Goal: Information Seeking & Learning: Understand process/instructions

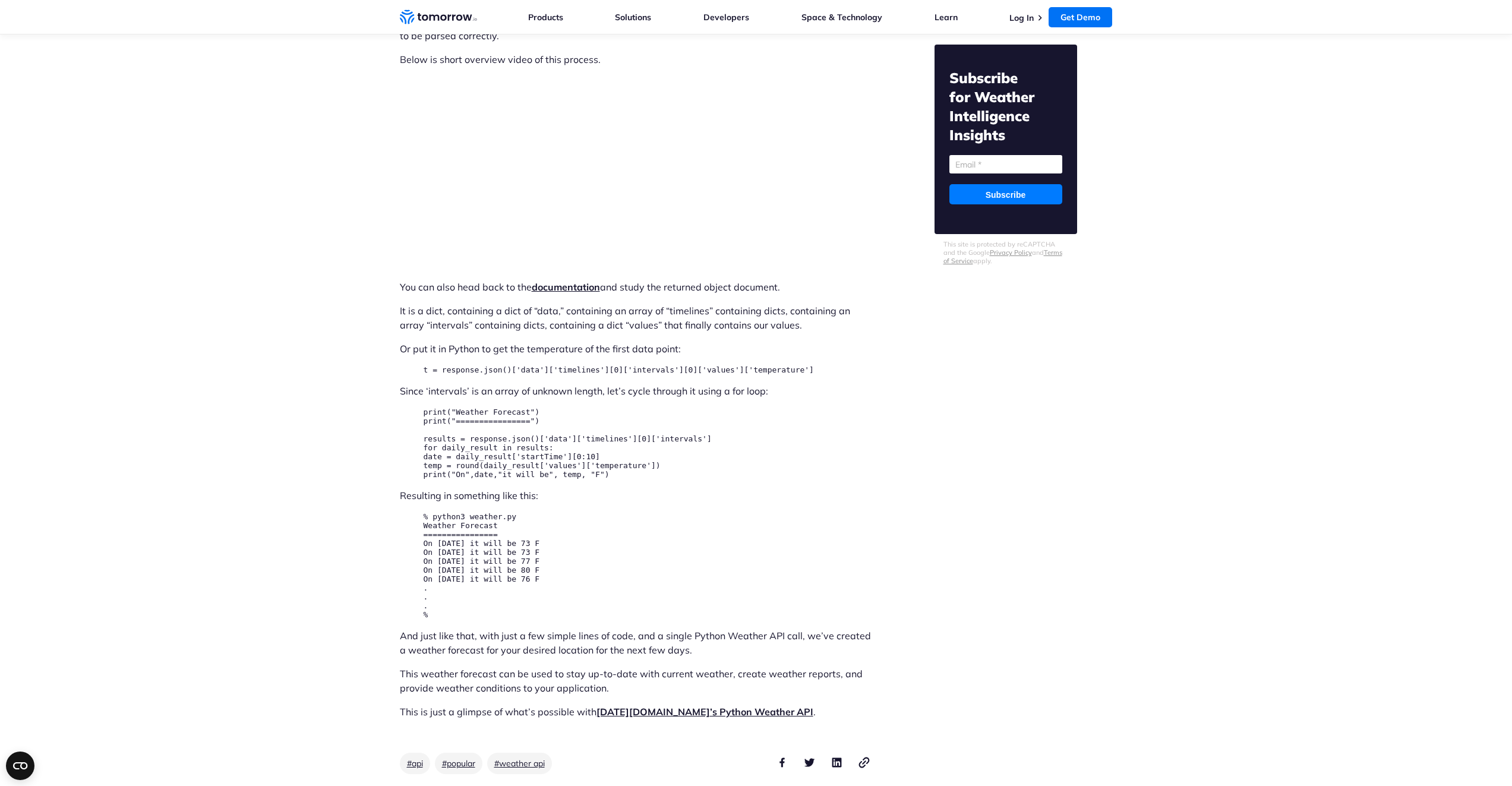
scroll to position [3374, 0]
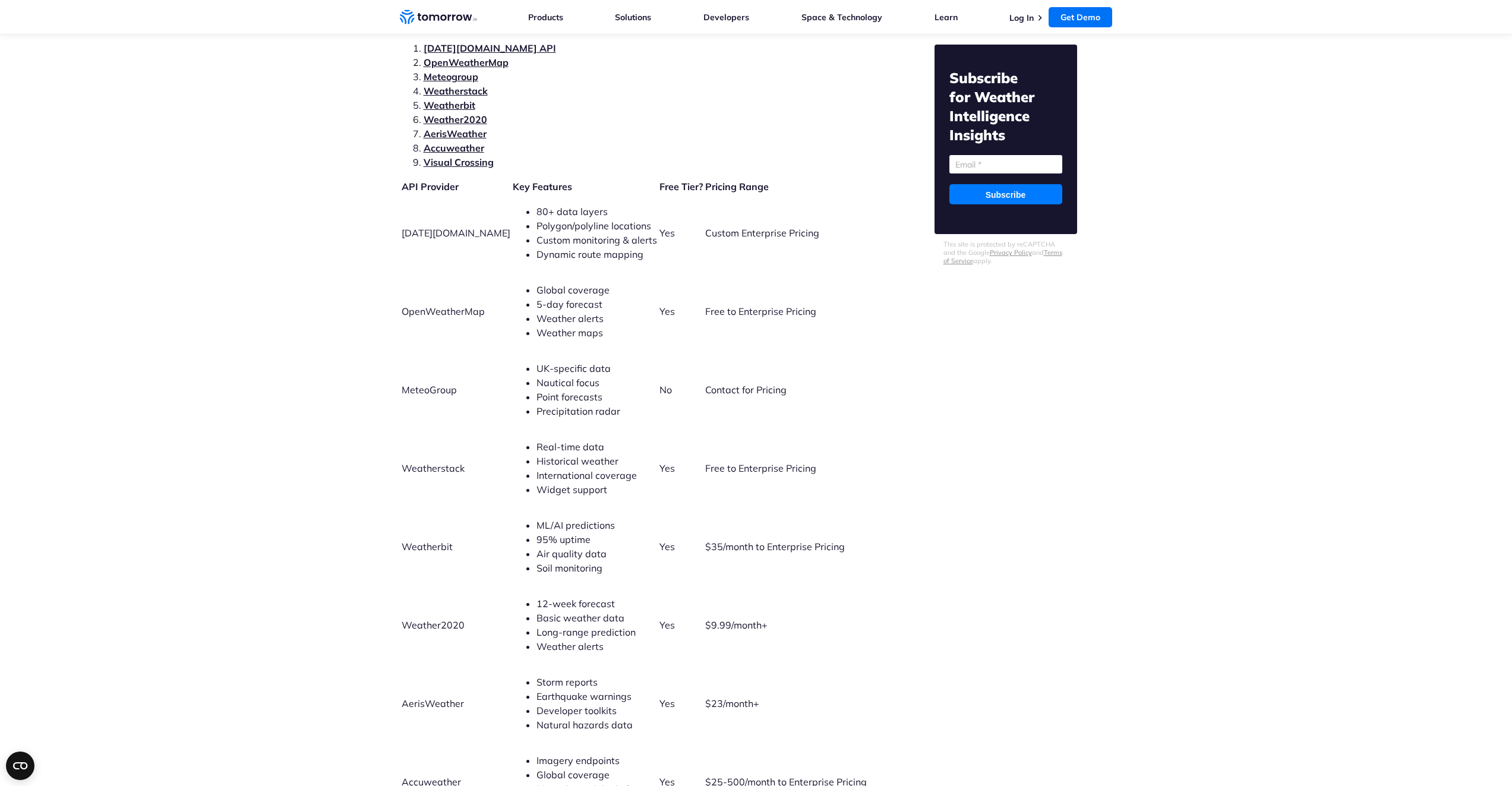
scroll to position [2498, 0]
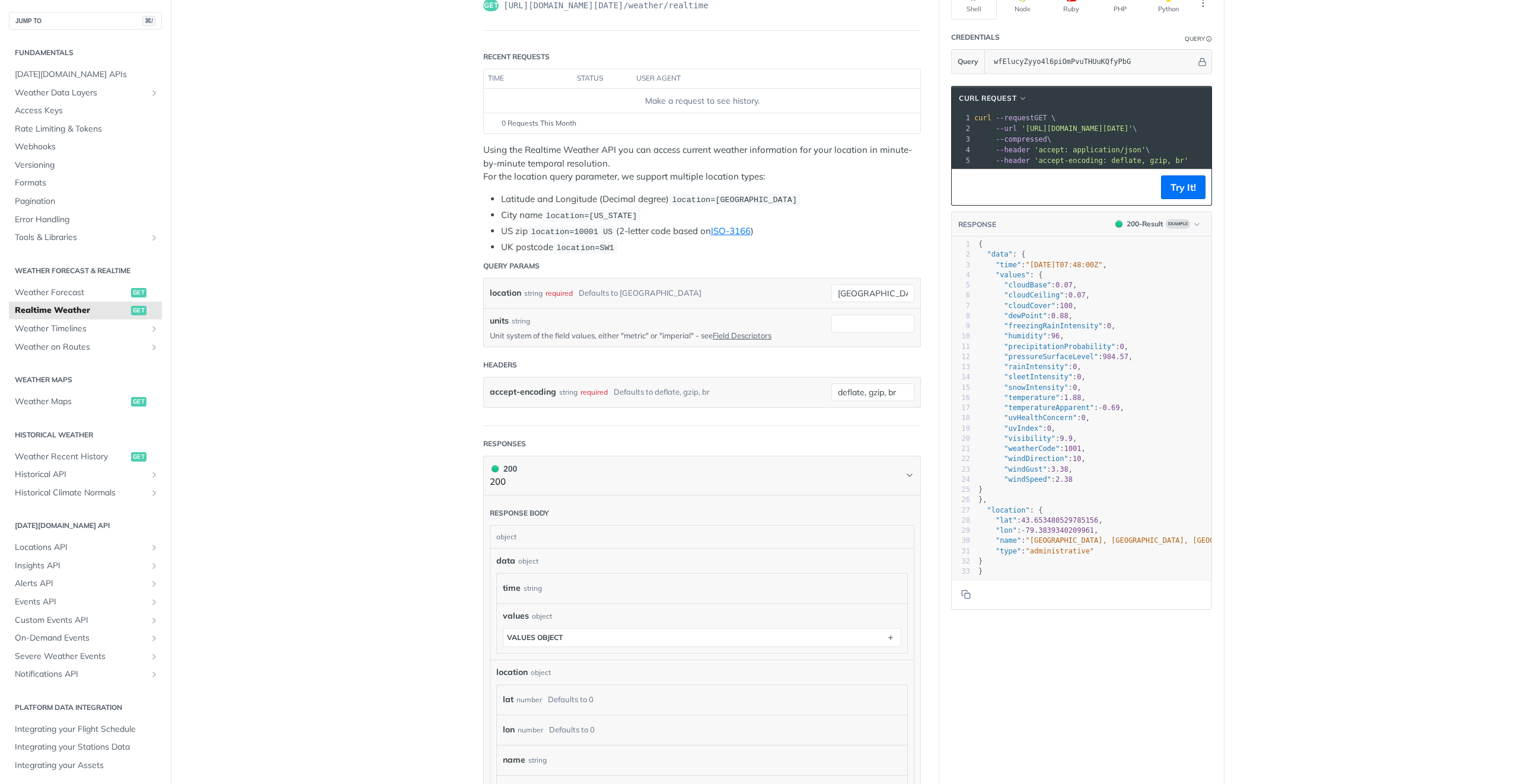
scroll to position [5, 0]
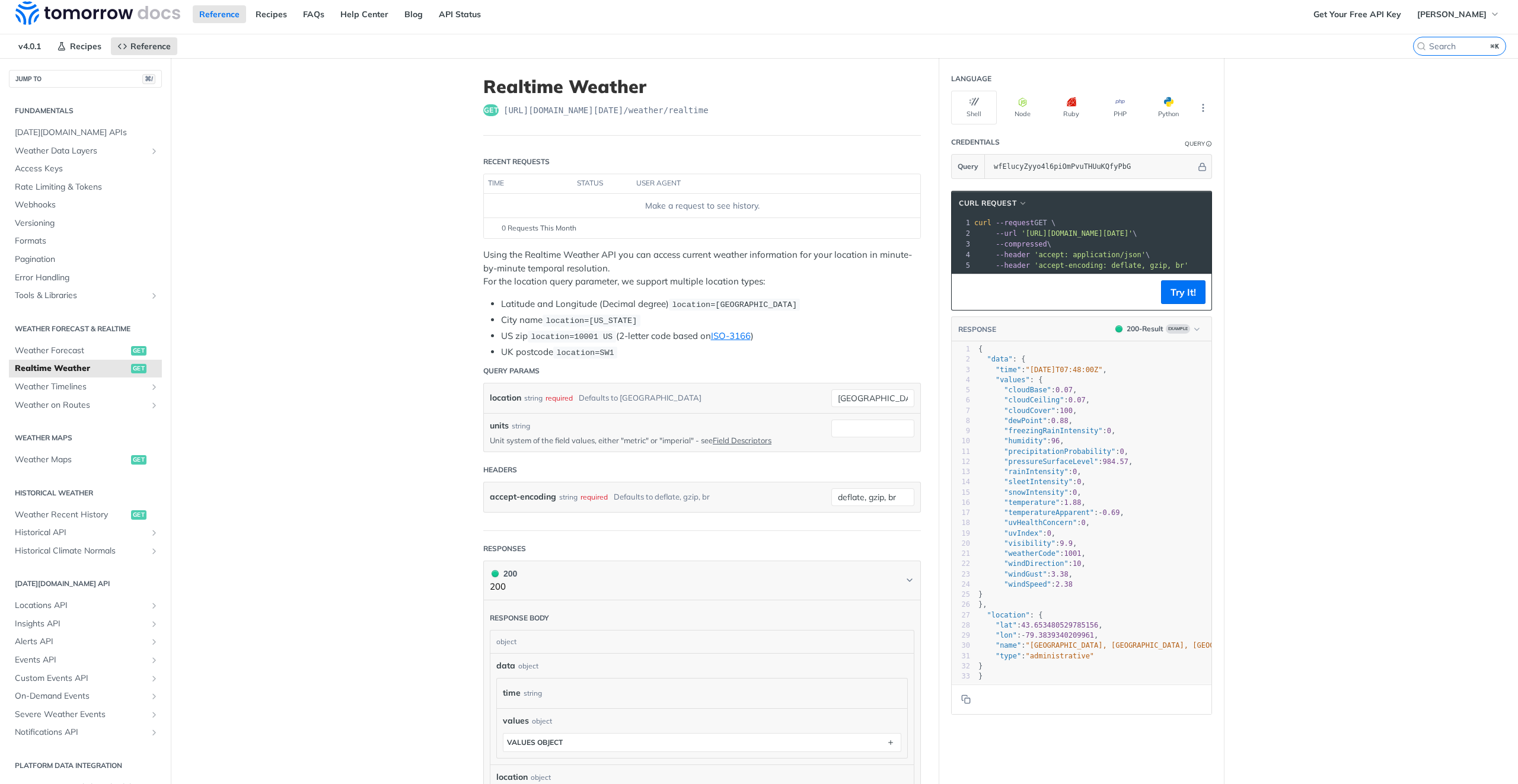
drag, startPoint x: 1041, startPoint y: 270, endPoint x: 1041, endPoint y: 276, distance: 6.0
click at [1041, 270] on div "xxxxxxxxxx 1 curl --request GET \ 2 --url 'https://api.tomorrow.io/v4/weather/r…" at bounding box center [1220, 244] width 497 height 58
drag, startPoint x: 1154, startPoint y: 281, endPoint x: 1008, endPoint y: 280, distance: 146.0
click at [1008, 274] on pre "xxxxxxxxxx 1 curl --request GET \ 2 --url 'https://api.tomorrow.io/v4/weather/r…" at bounding box center [1081, 244] width 260 height 59
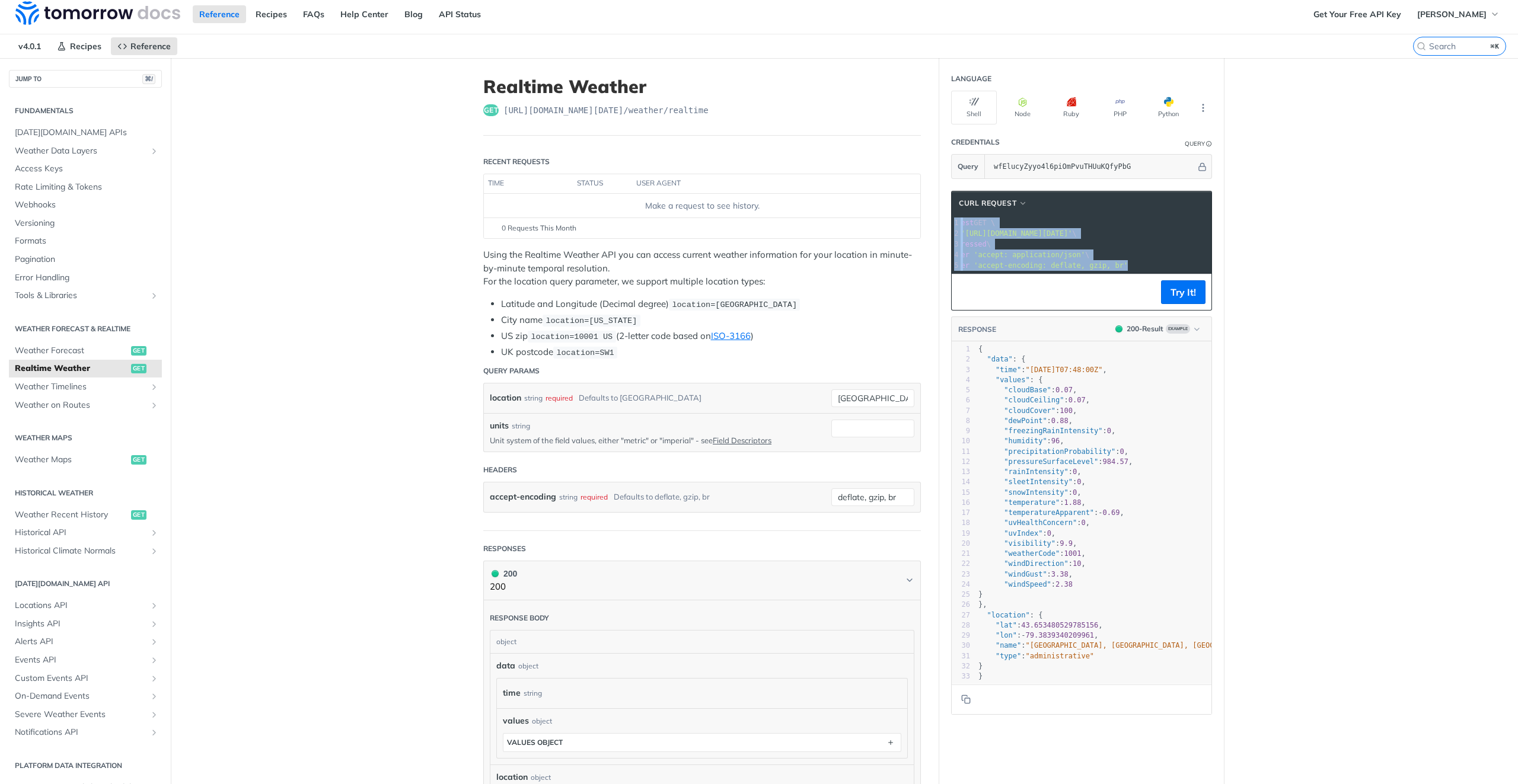
scroll to position [0, 42]
click at [1073, 268] on span "'accept-encoding: deflate, gzip, br'" at bounding box center [1069, 266] width 154 height 8
click at [980, 353] on pre "{" at bounding box center [1128, 349] width 304 height 10
drag, startPoint x: 1046, startPoint y: 232, endPoint x: 1121, endPoint y: 250, distance: 77.1
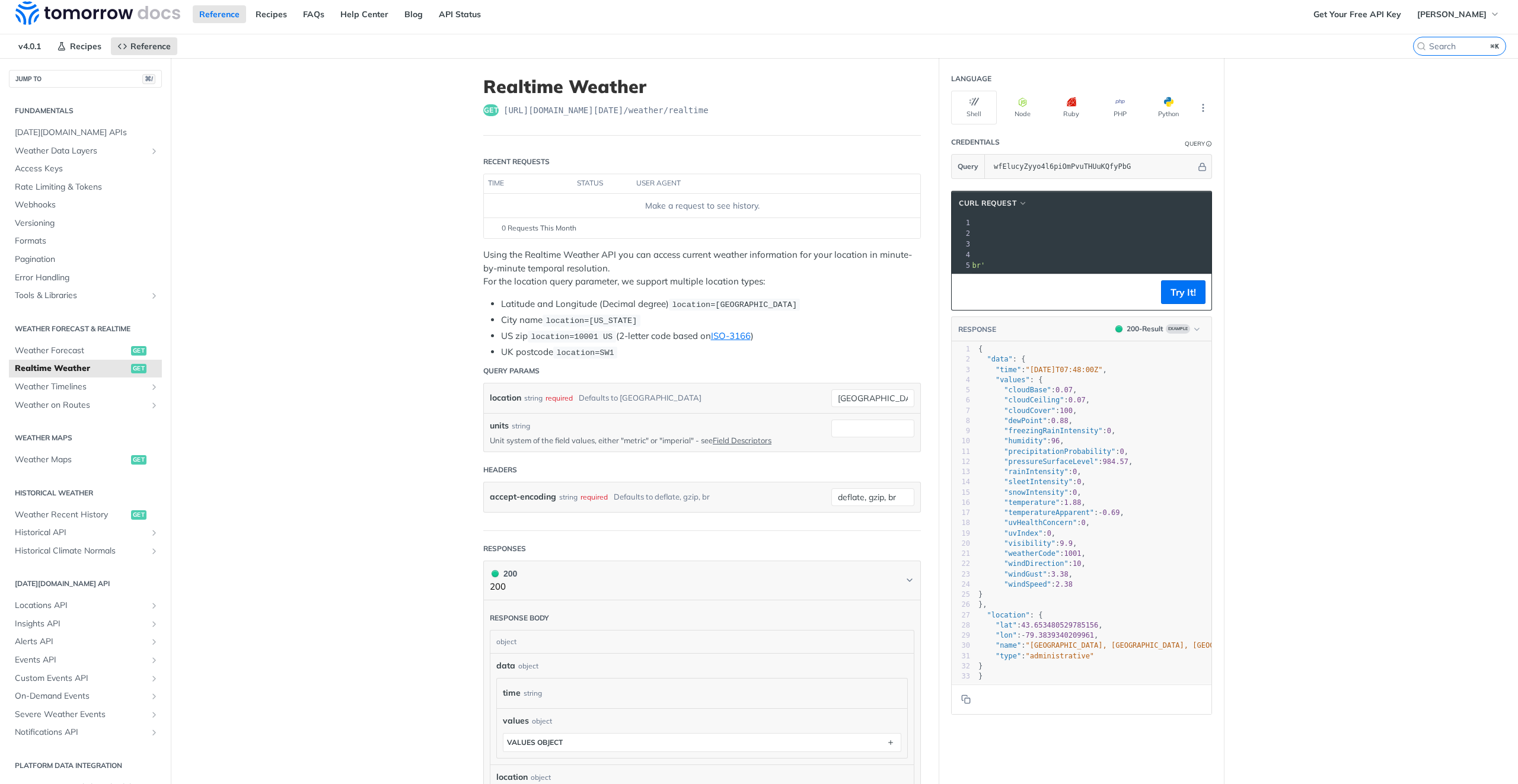
click at [929, 232] on span "'https://api.tomorrow.io/v4/weather/realtime?location=toronto&apikey=wfElucyZyy…" at bounding box center [873, 234] width 111 height 8
click at [1157, 243] on pre "--compressed \" at bounding box center [1147, 244] width 497 height 11
click at [1059, 232] on span "'https://api.tomorrow.io/v4/weather/realtime?location=toronto&apikey=wfElucyZyy…" at bounding box center [1003, 234] width 111 height 8
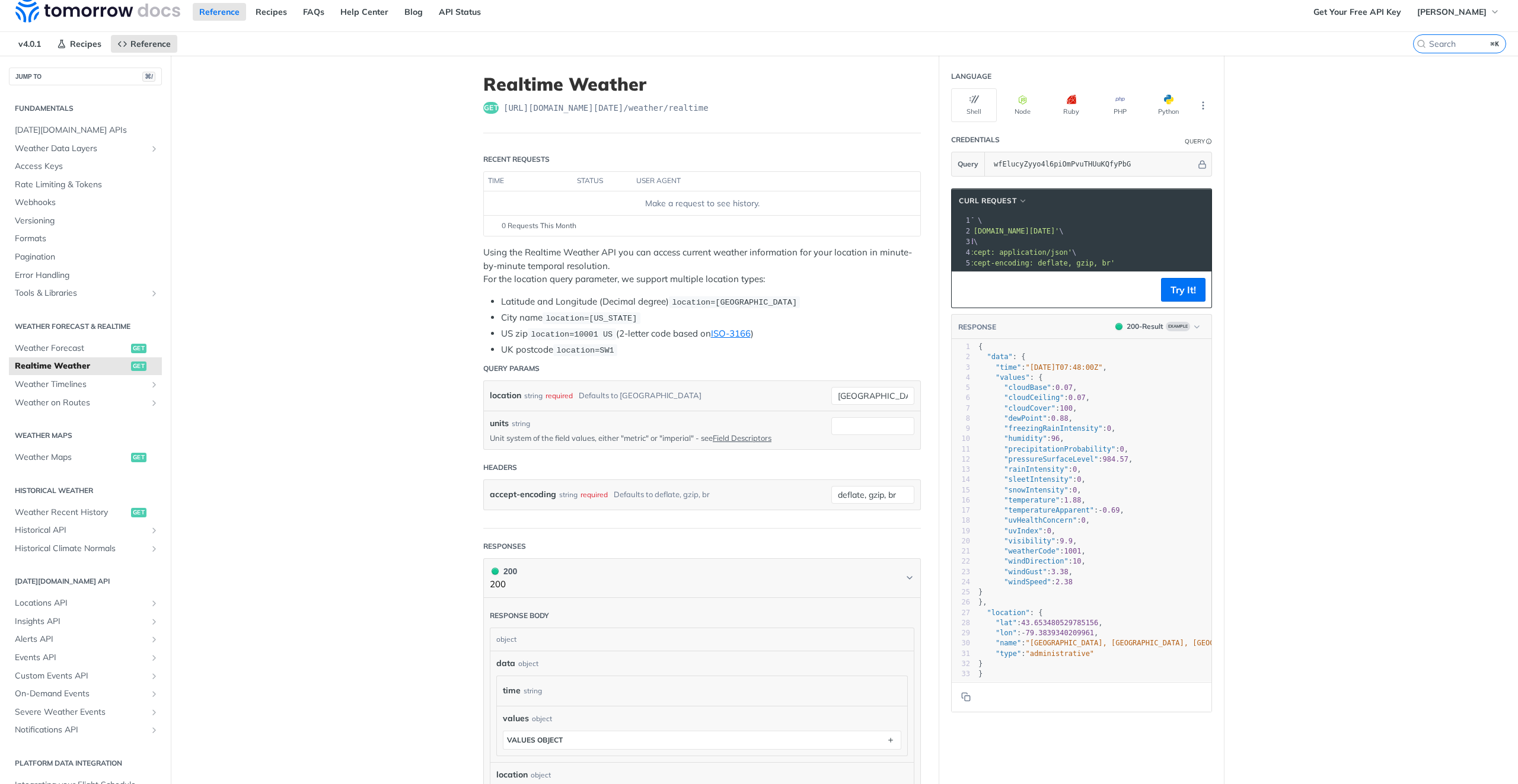
scroll to position [8, 0]
click at [1158, 96] on button "Python" at bounding box center [1168, 105] width 45 height 34
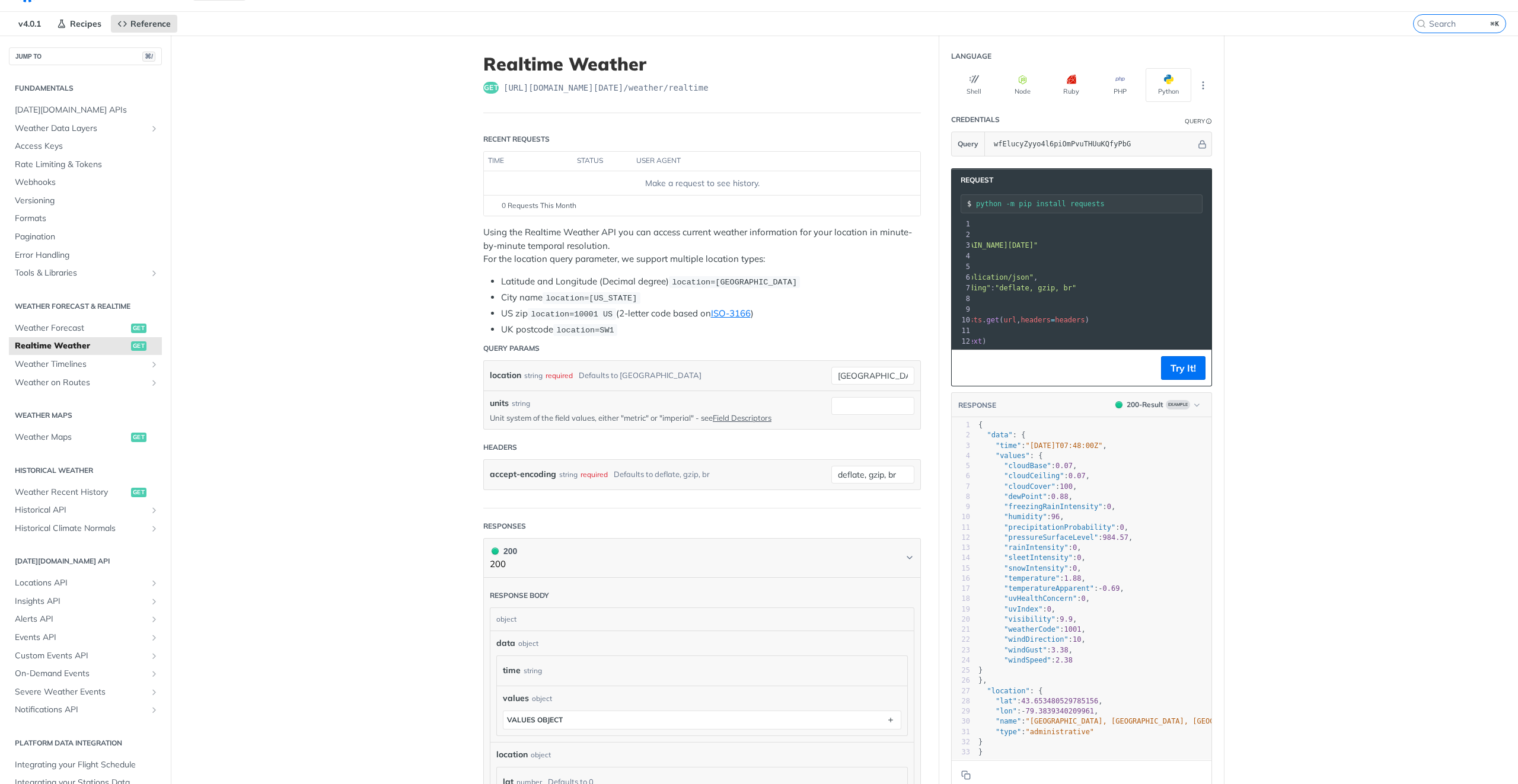
scroll to position [0, 0]
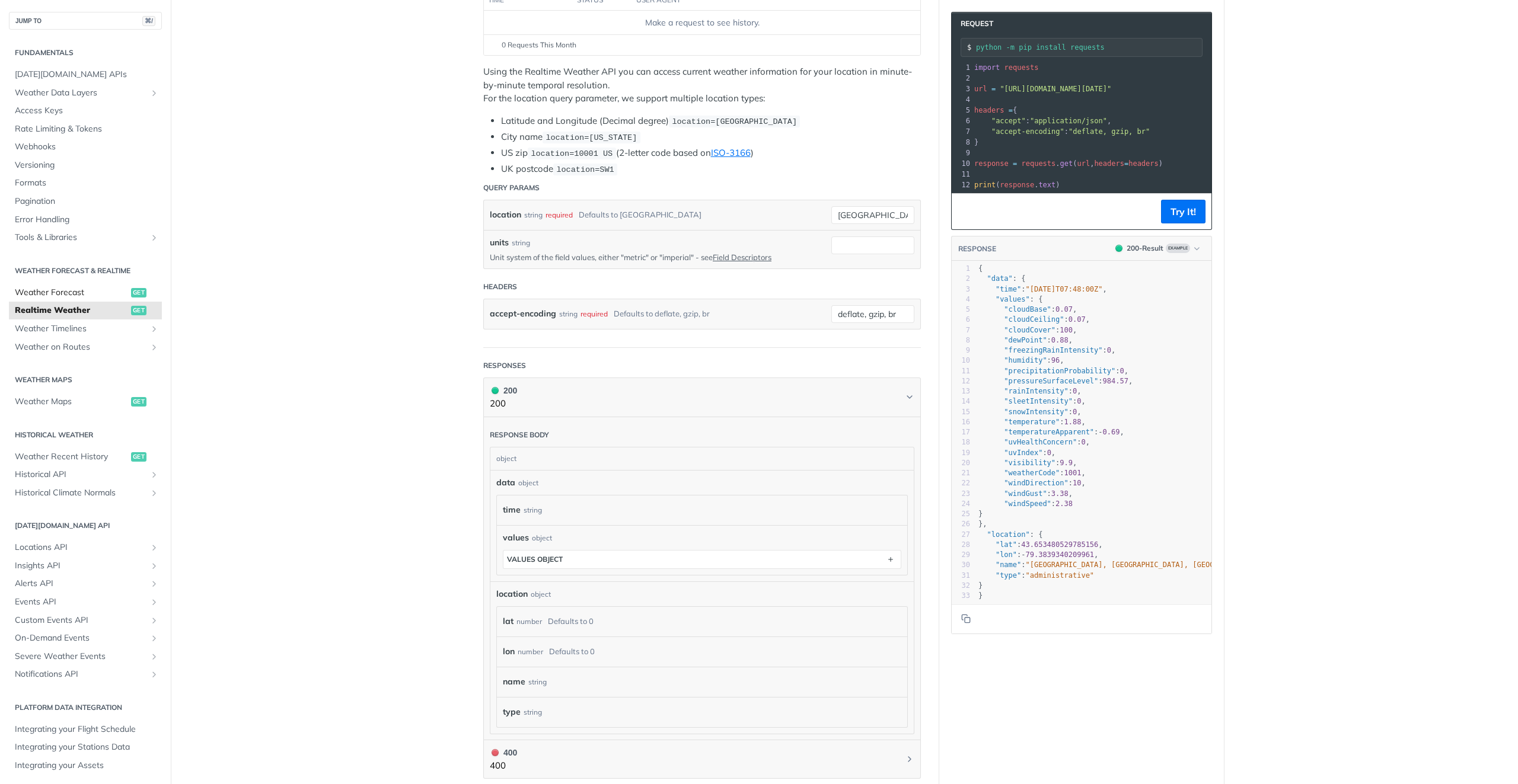
click at [59, 298] on span "Weather Forecast" at bounding box center [71, 293] width 113 height 12
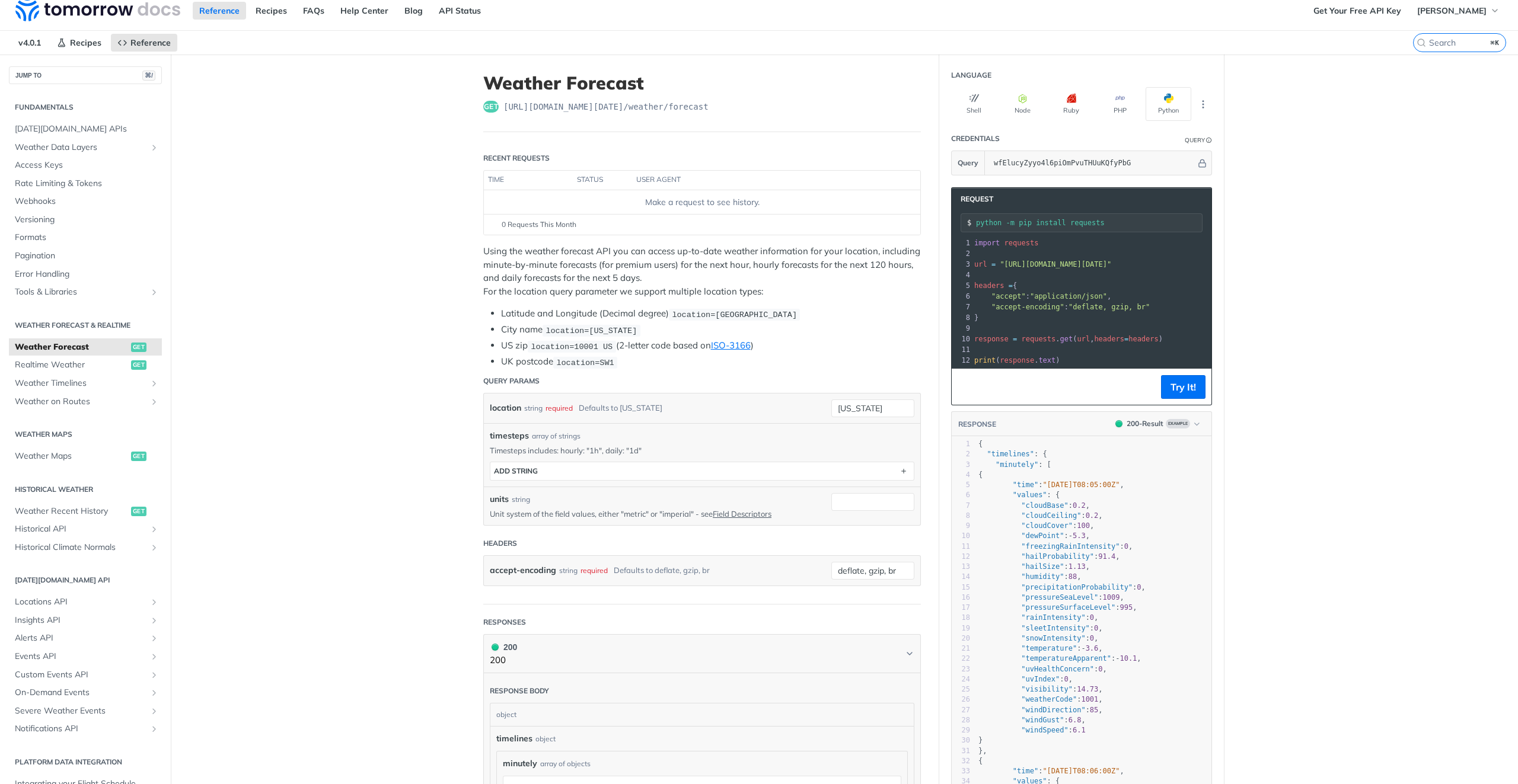
scroll to position [21, 0]
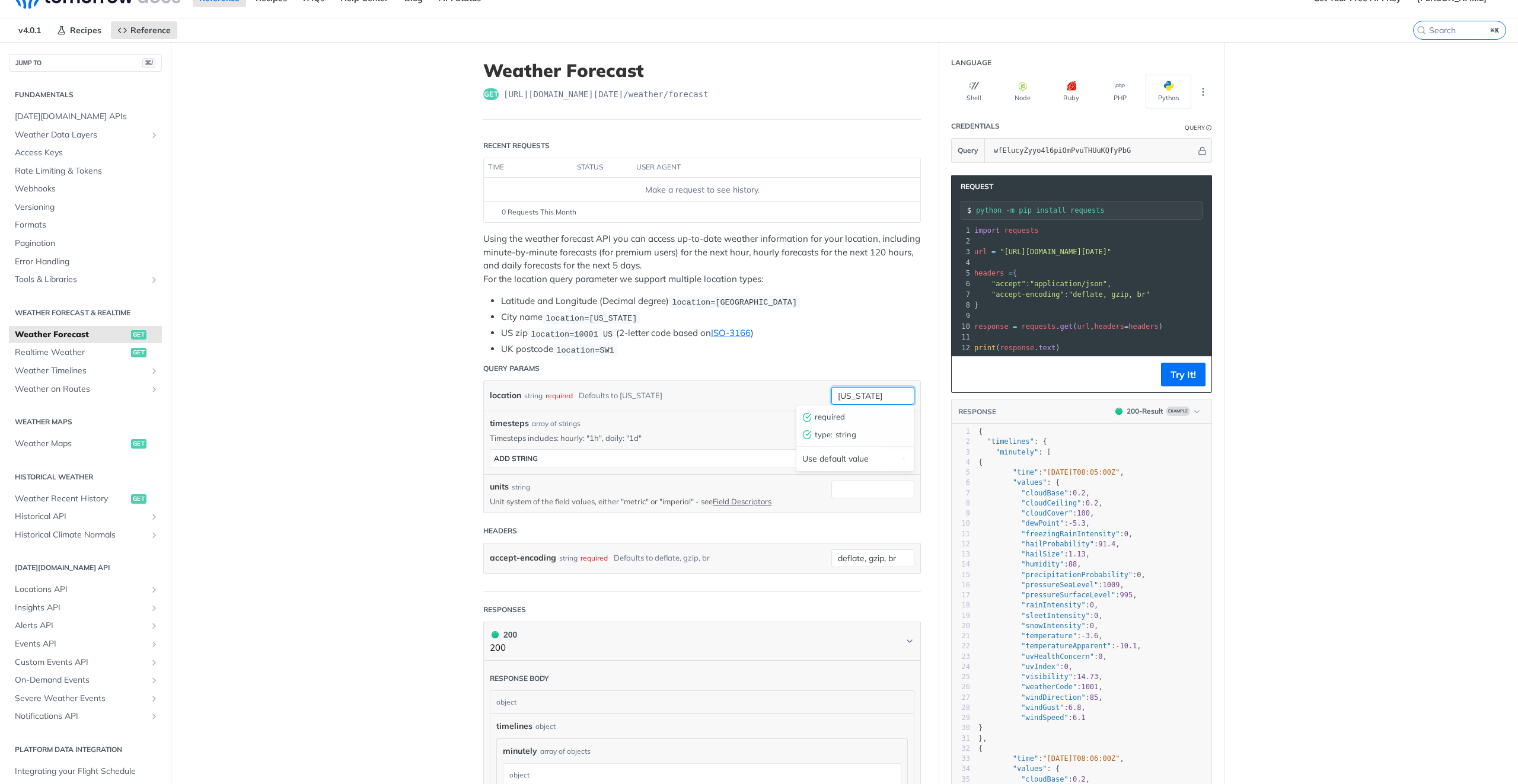
click at [877, 390] on input "[US_STATE]" at bounding box center [872, 396] width 83 height 18
paste input "{"timelines":{"minutely":[{"time":"2025-09-19T22:13:00Z","values":{"altimeterSe…"
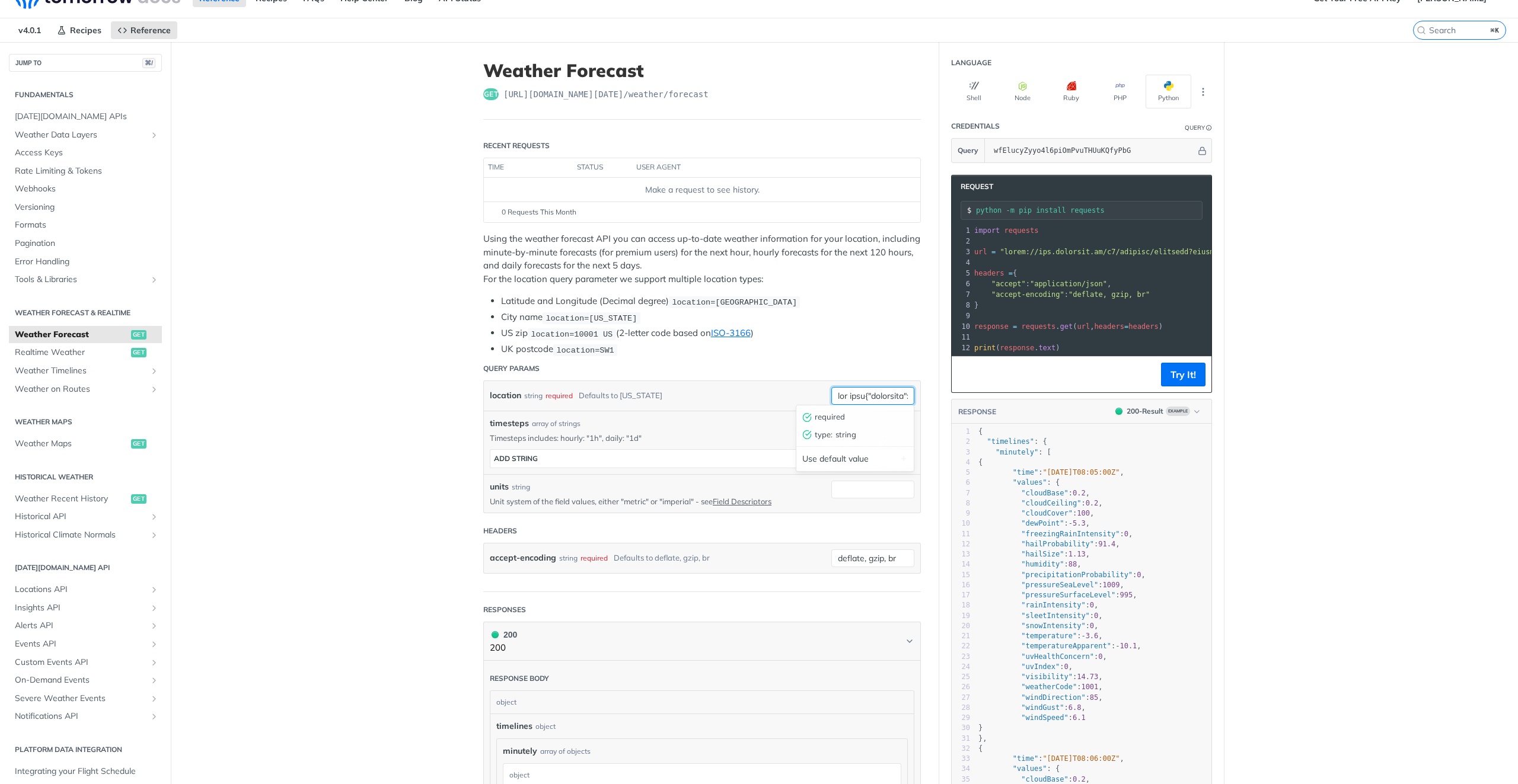
scroll to position [0, 469065]
type input "[US_STATE]"
click at [448, 408] on main "JUMP TO ⌘/ Fundamentals Tomorrow.io APIs Weather Data Layers Core Probabilistic…" at bounding box center [759, 779] width 1518 height 1474
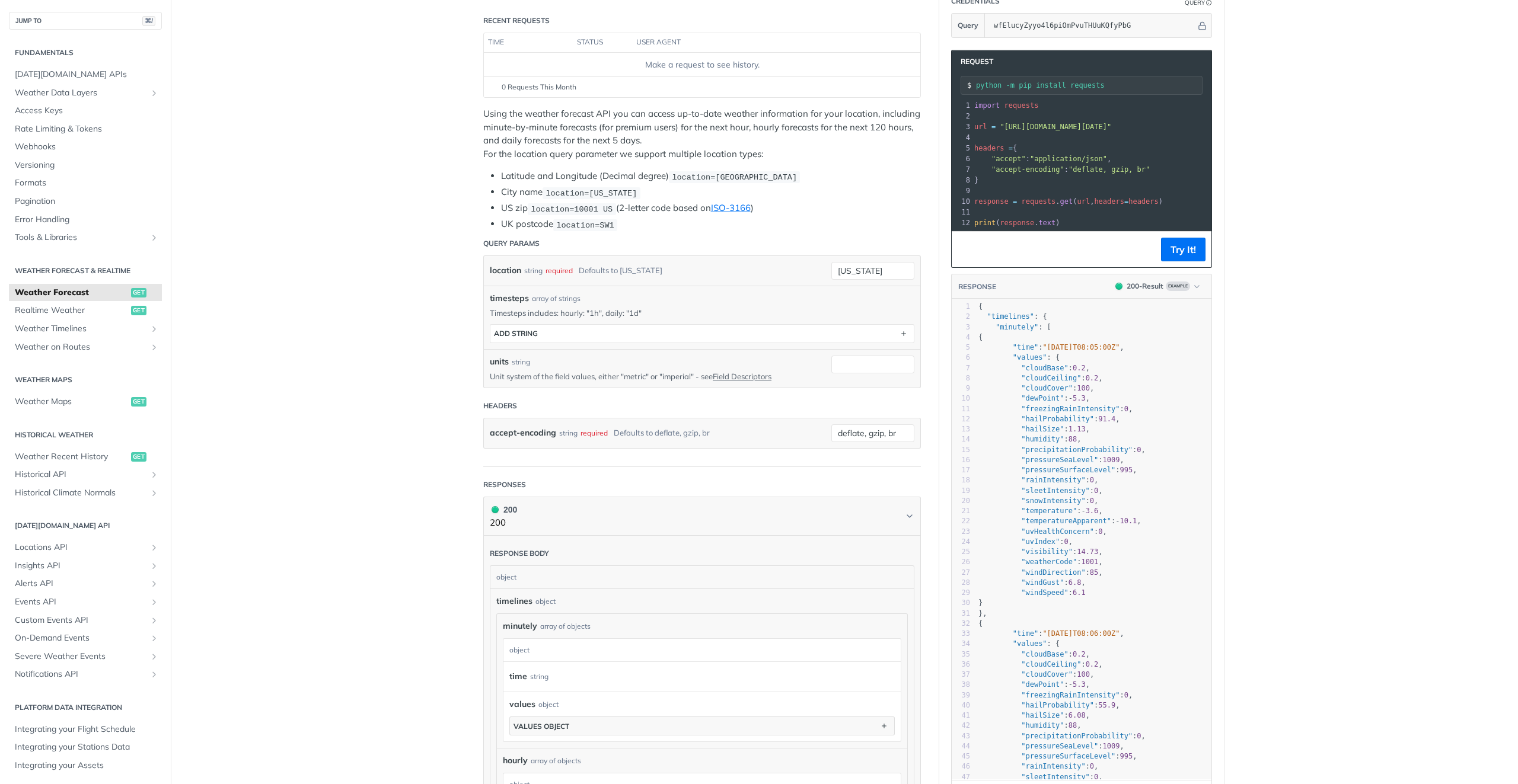
scroll to position [146, 0]
click at [590, 339] on button "ADD string" at bounding box center [702, 334] width 424 height 18
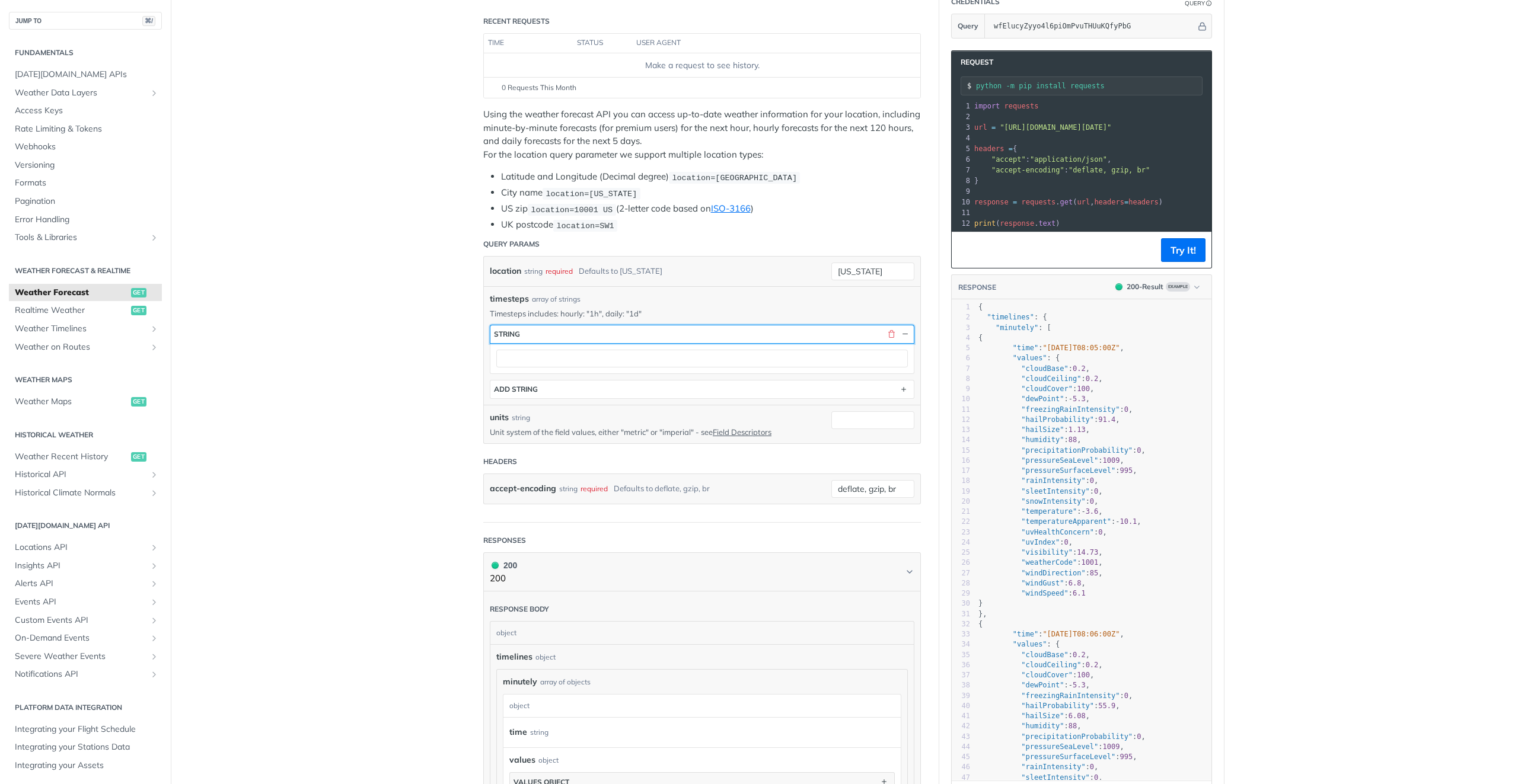
click at [591, 336] on button "string" at bounding box center [702, 334] width 424 height 18
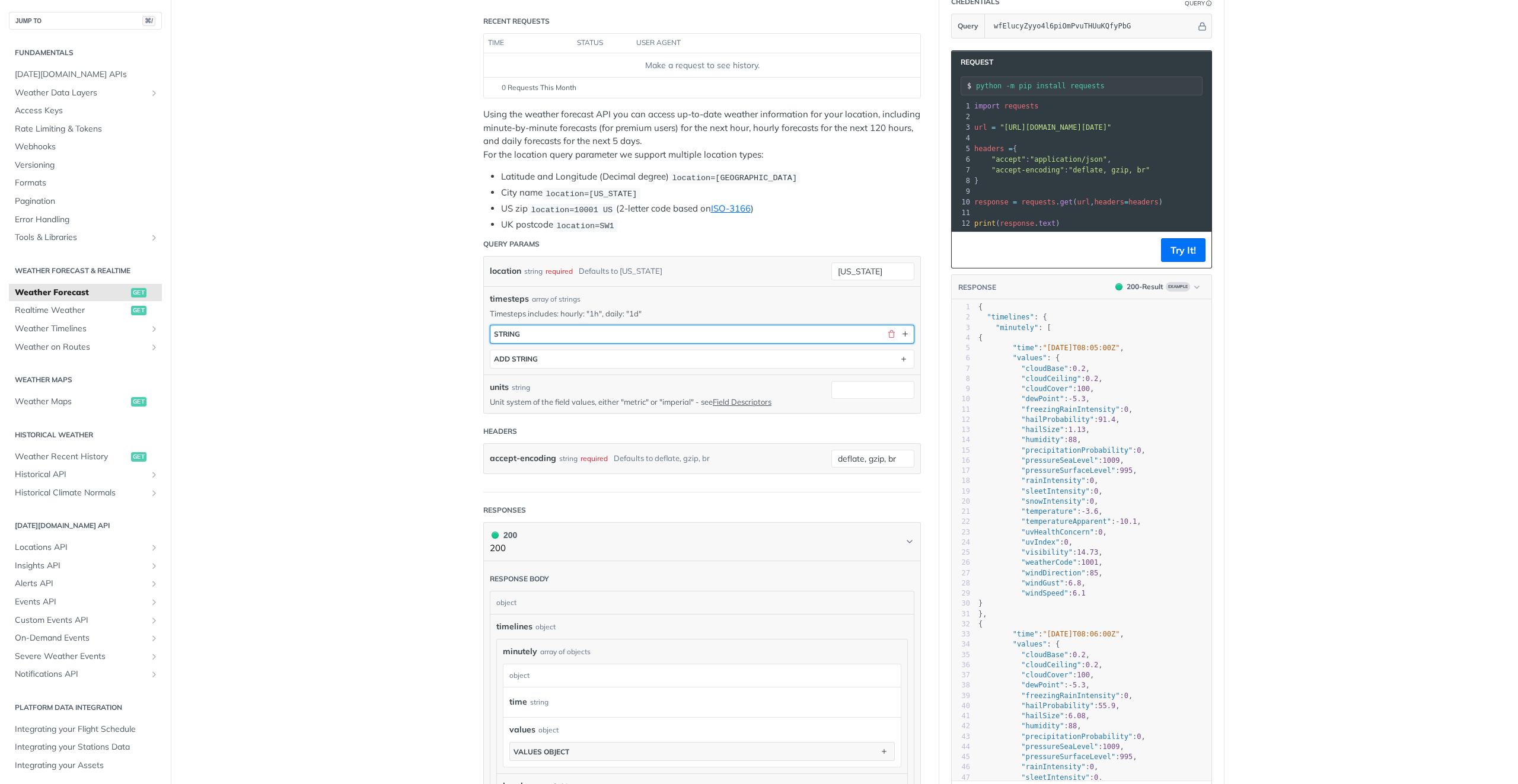
click at [591, 336] on button "string" at bounding box center [702, 334] width 424 height 18
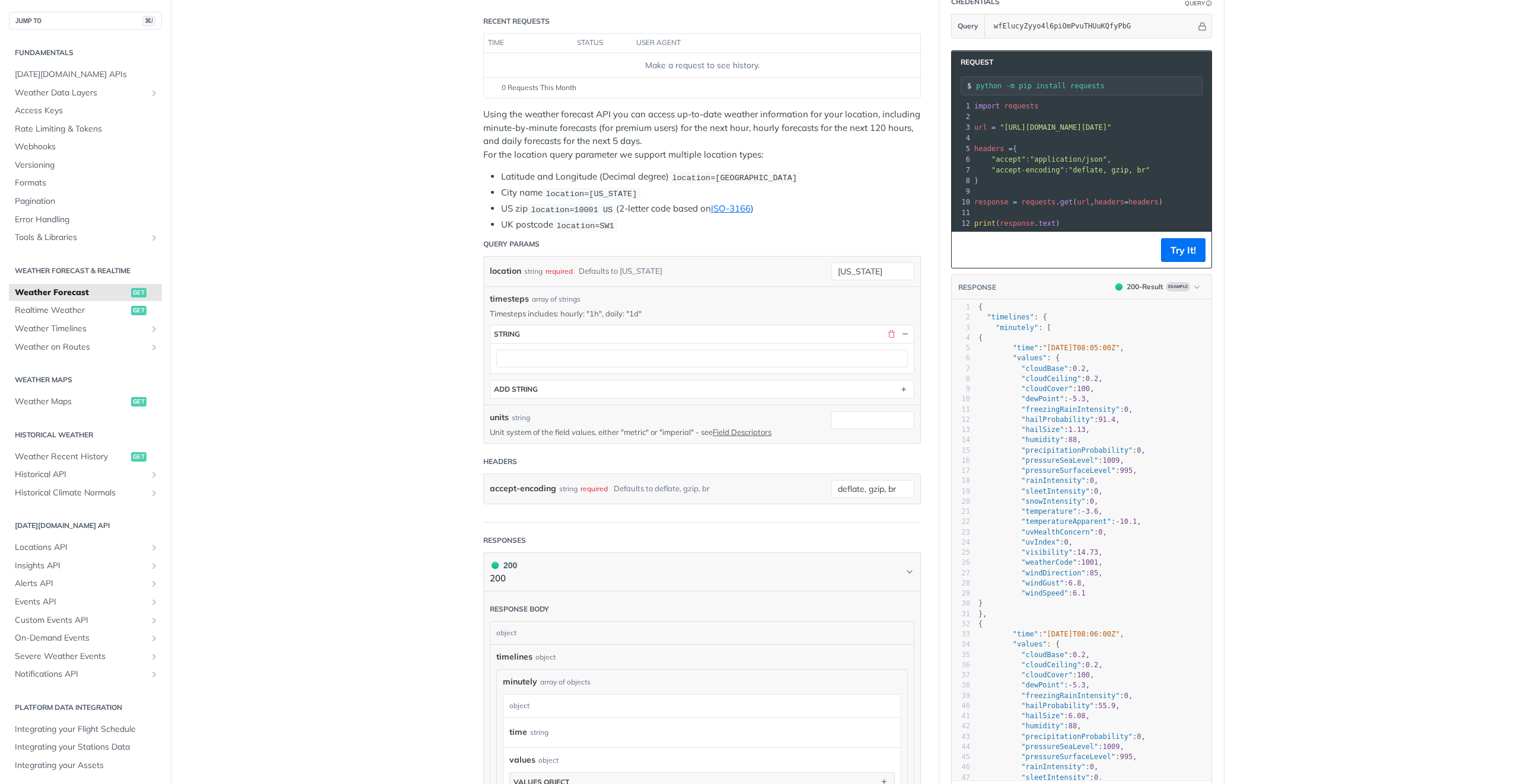
click at [901, 343] on div at bounding box center [702, 358] width 424 height 30
click at [900, 335] on button "button" at bounding box center [905, 335] width 11 height 11
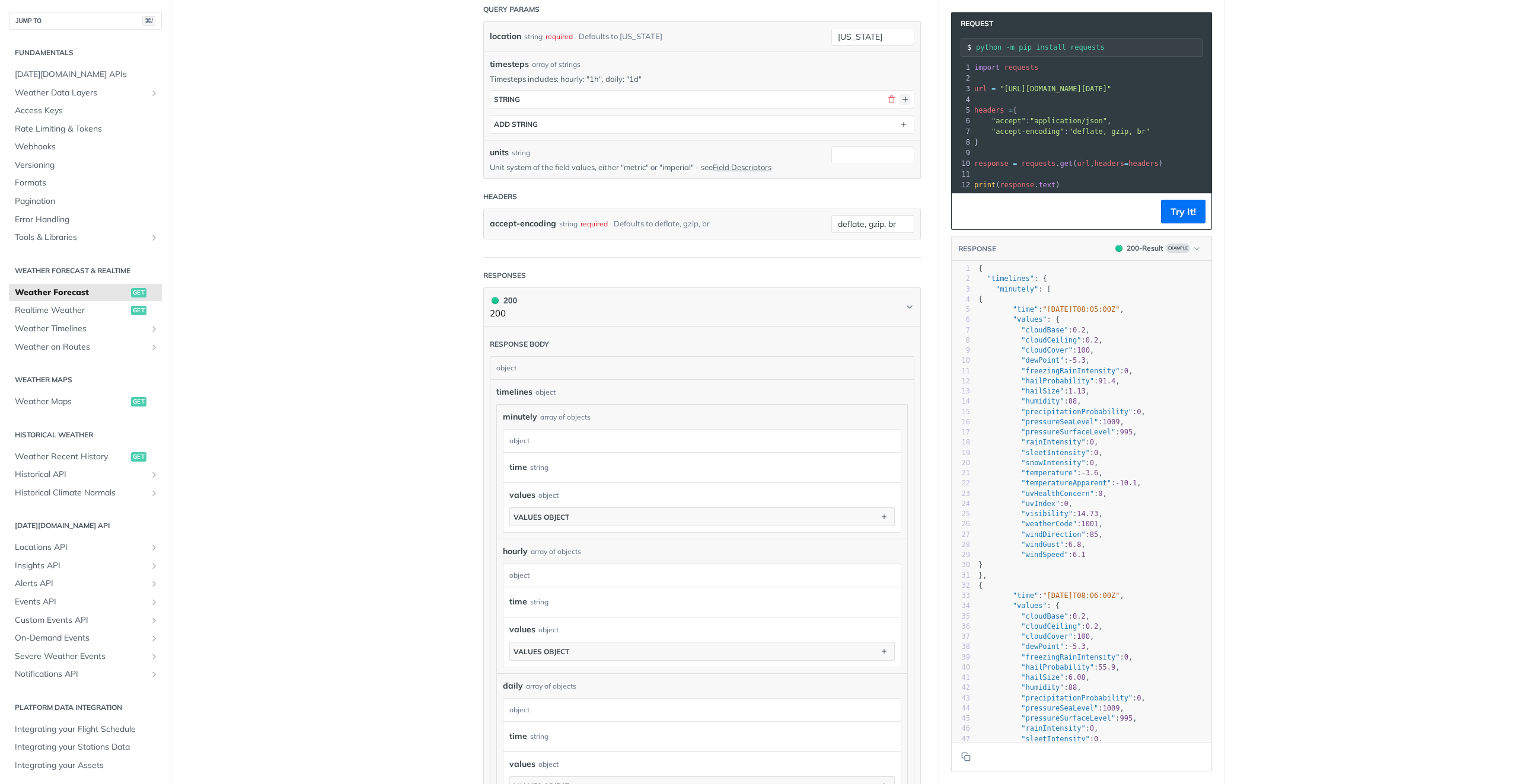
scroll to position [0, 0]
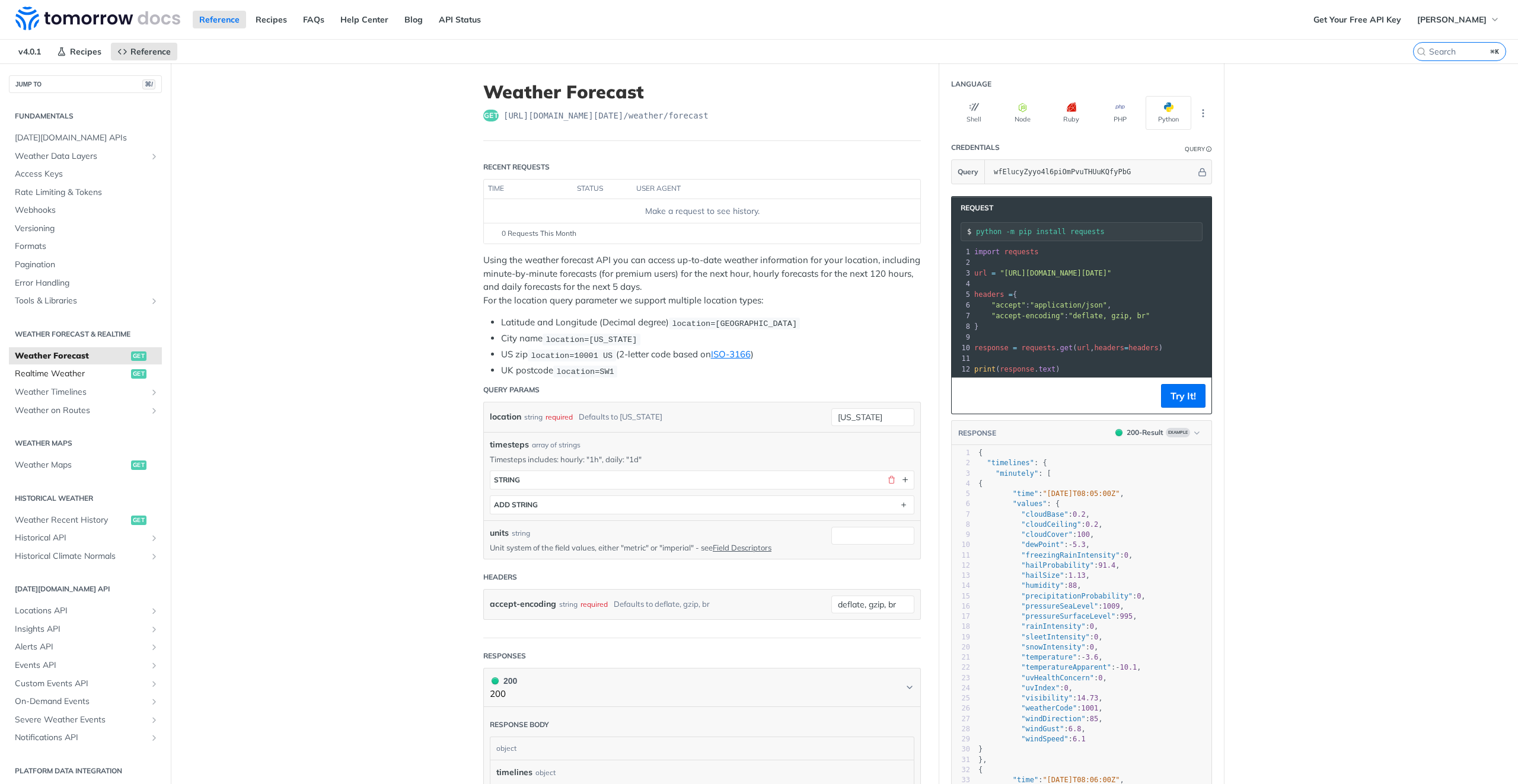
click at [54, 377] on span "Realtime Weather" at bounding box center [71, 374] width 113 height 12
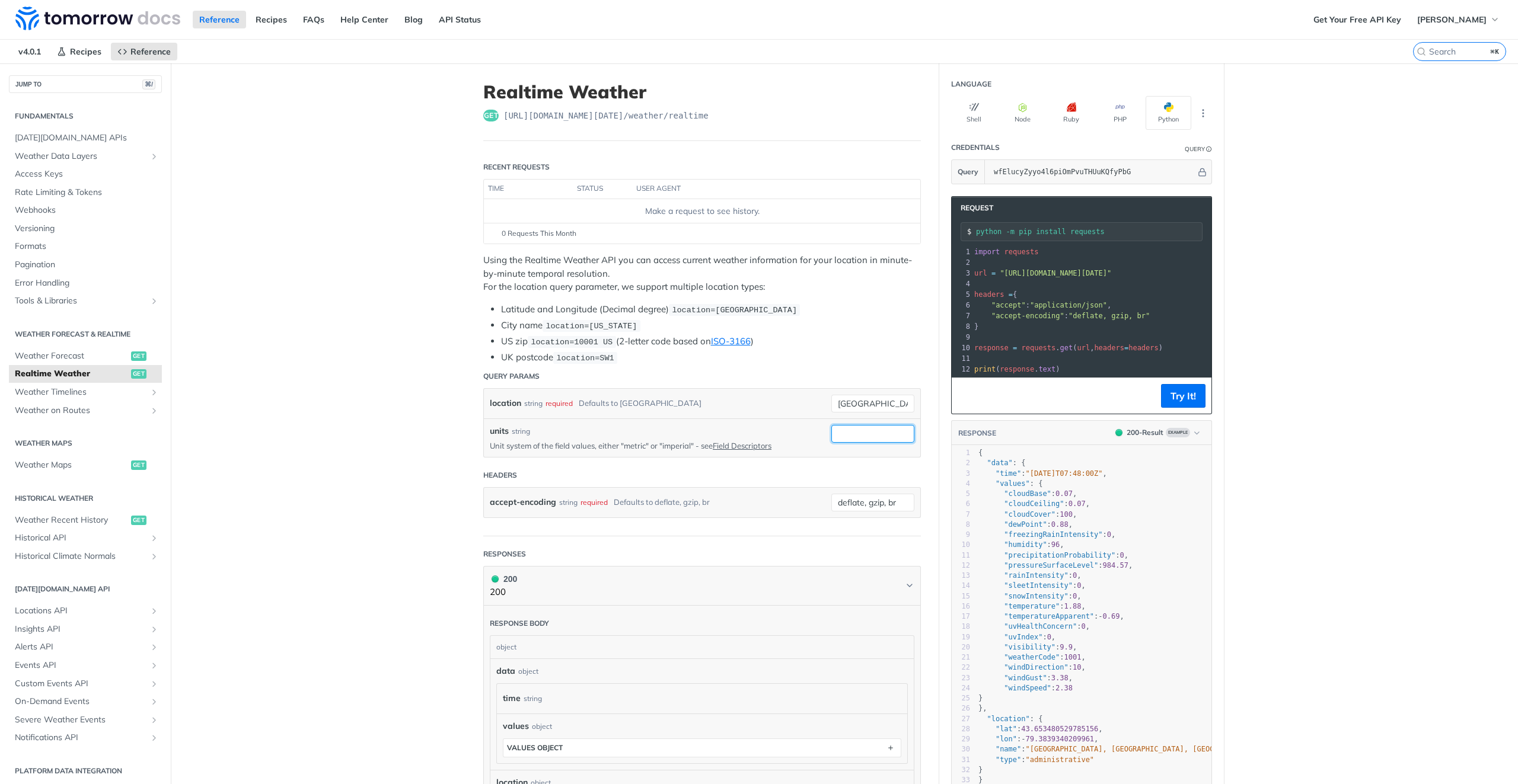
click at [894, 430] on input "units" at bounding box center [872, 434] width 83 height 18
type input "metric"
drag, startPoint x: 682, startPoint y: 443, endPoint x: 693, endPoint y: 444, distance: 11.0
click at [684, 442] on p "Unit system of the field values, either "metric" or "imperial" - see Field Desc…" at bounding box center [651, 446] width 324 height 11
drag, startPoint x: 921, startPoint y: 410, endPoint x: 871, endPoint y: 399, distance: 51.2
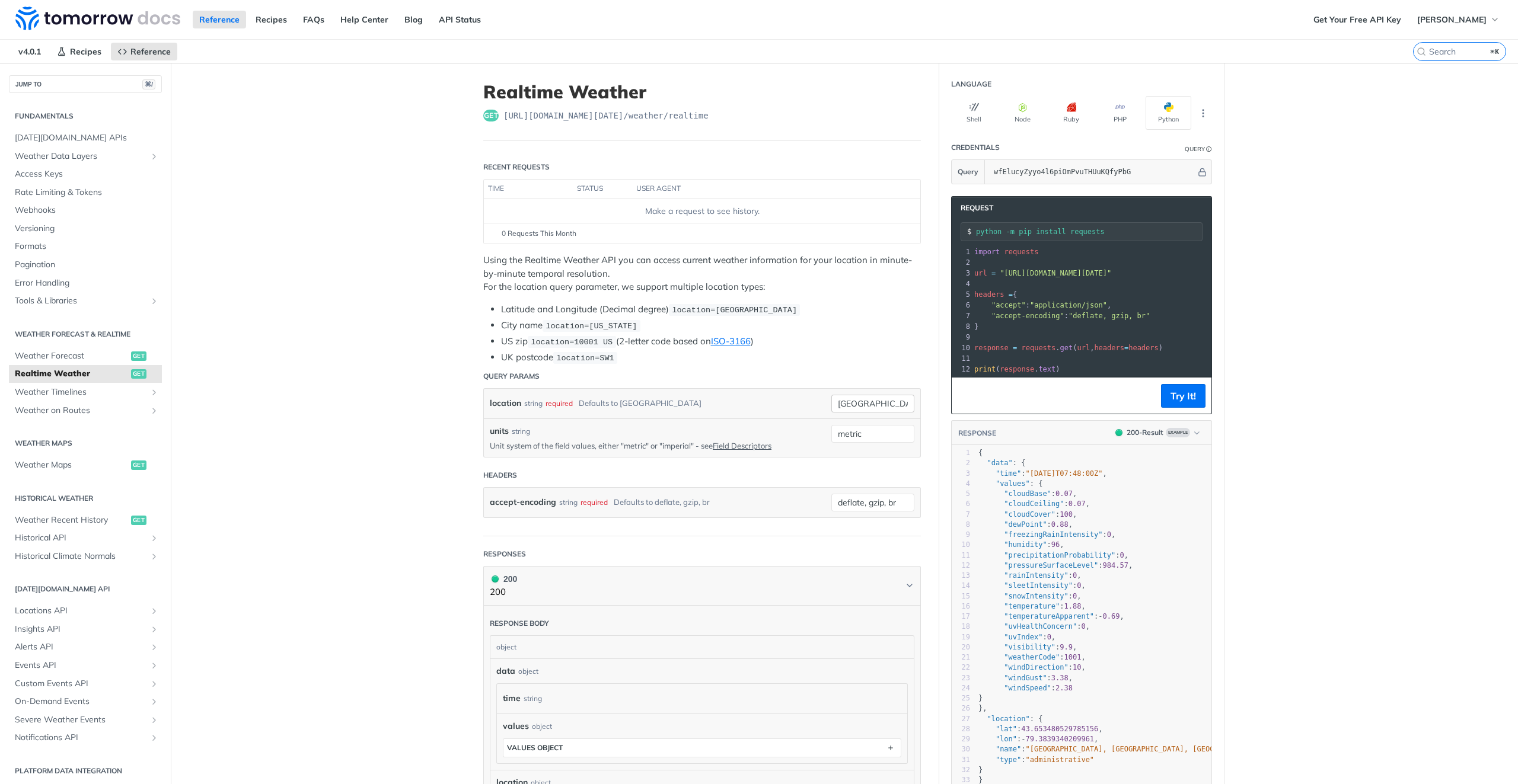
click at [920, 410] on article "Realtime Weather get https://api.tomorrow.io/v4 /weather/realtime Recent Reques…" at bounding box center [702, 600] width 474 height 1074
click at [871, 399] on input "toronto" at bounding box center [872, 403] width 83 height 18
paste input "47.6975,-122.0440"
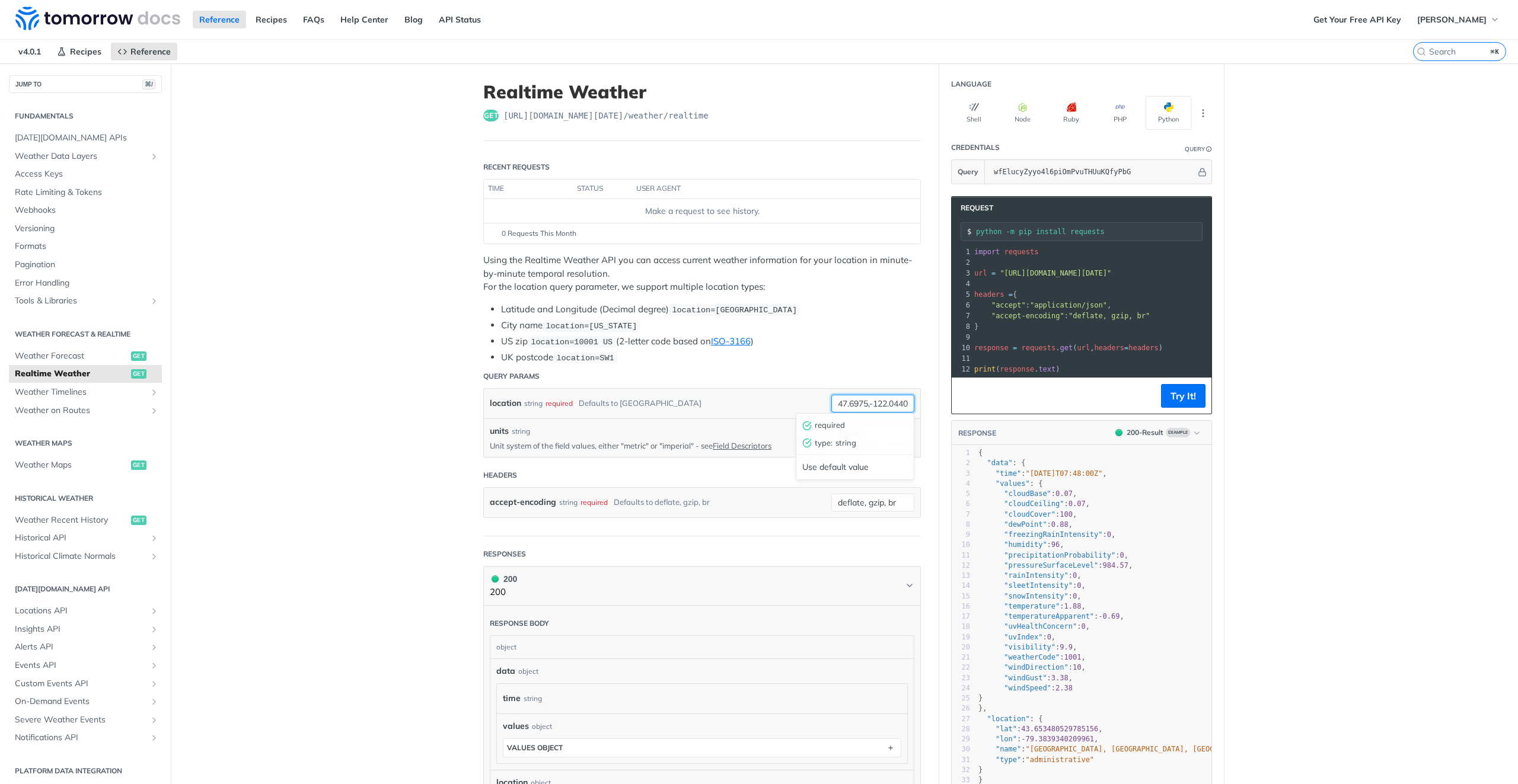
type input "47.6975,-122.0440"
click at [477, 341] on article "Realtime Weather get https://api.tomorrow.io/v4 /weather/realtime Recent Reques…" at bounding box center [702, 600] width 474 height 1074
click at [1187, 402] on button "Try It!" at bounding box center [1183, 396] width 44 height 24
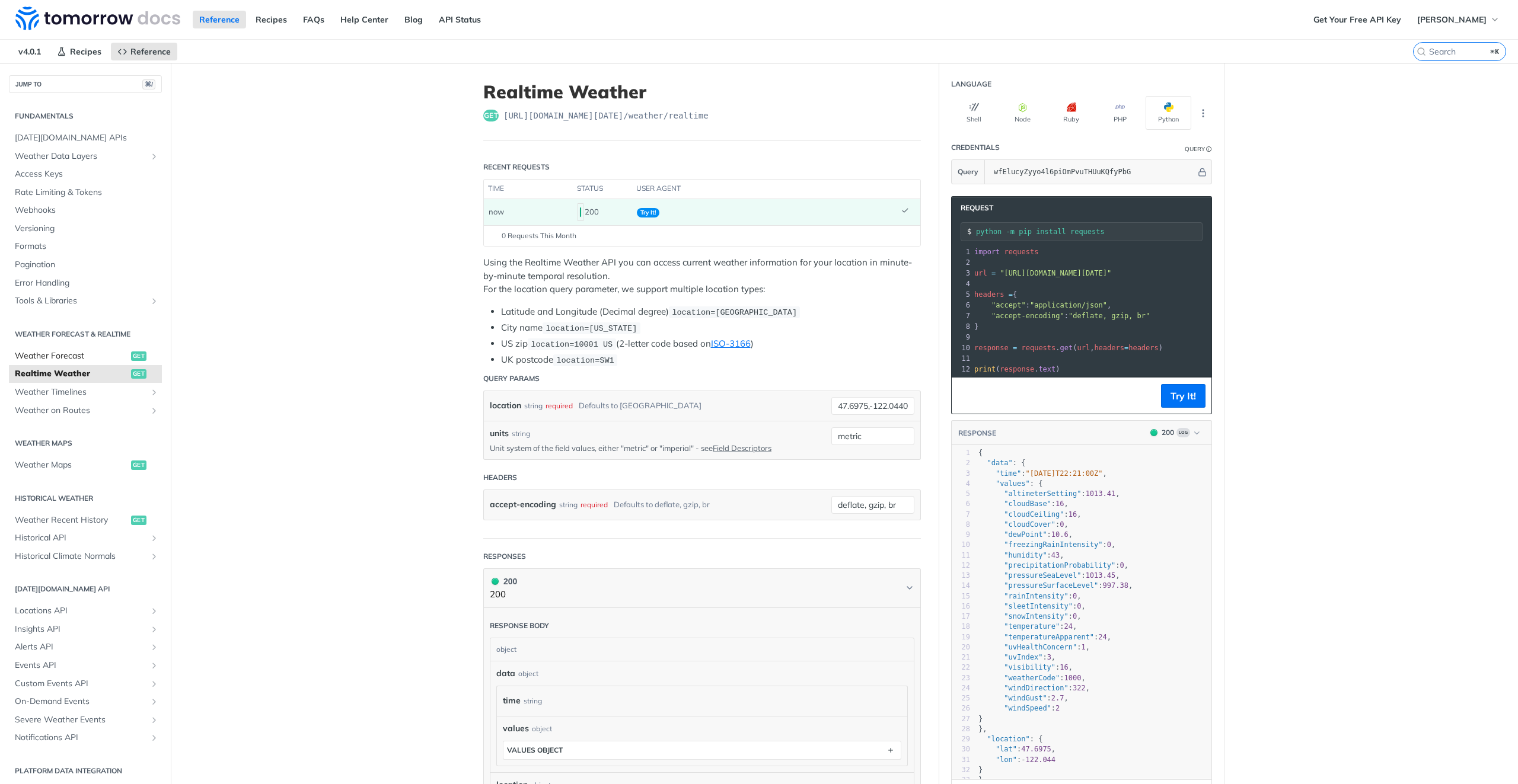
click at [87, 361] on span "Weather Forecast" at bounding box center [71, 356] width 113 height 12
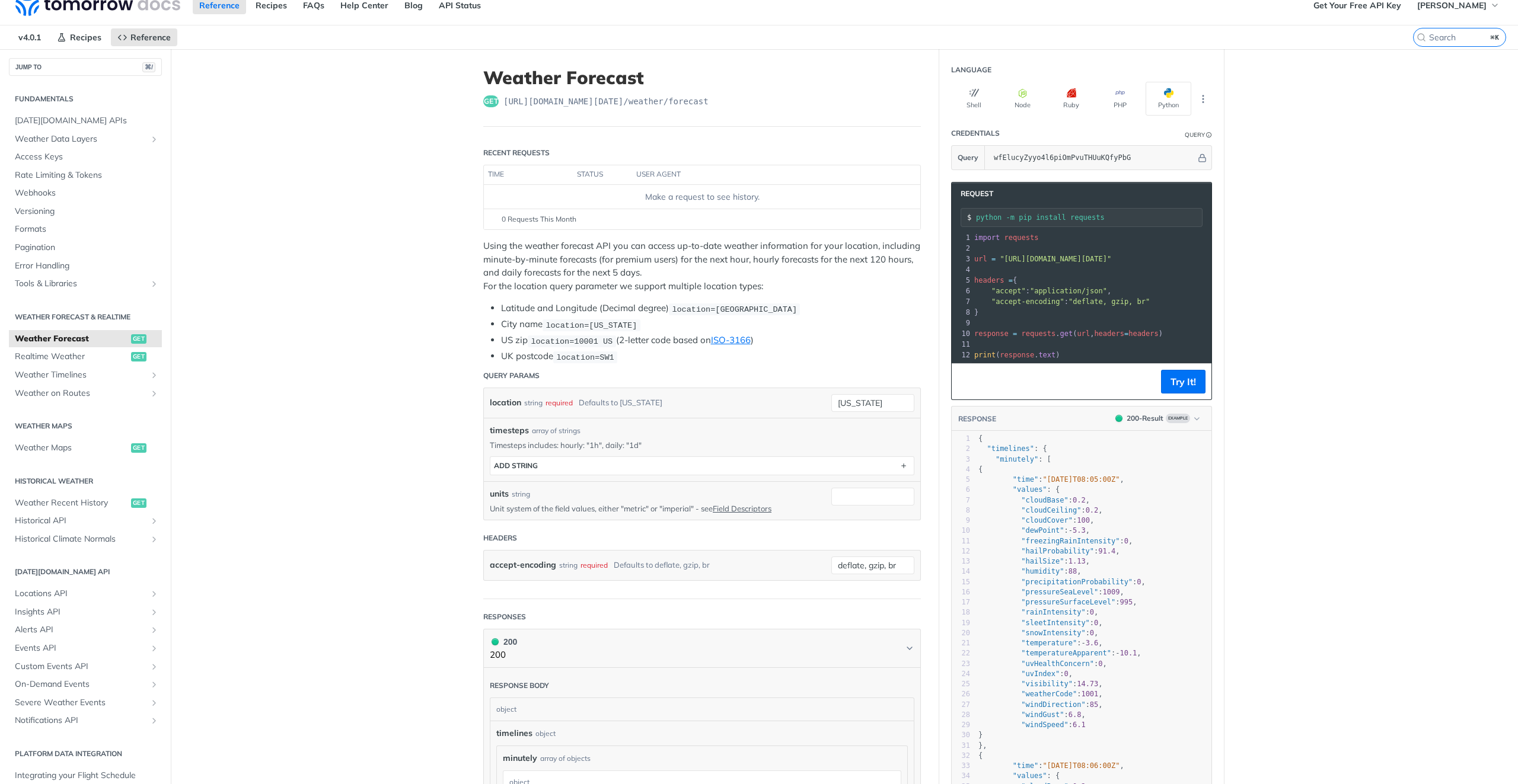
scroll to position [15, 0]
click at [67, 503] on span "Weather Recent History" at bounding box center [71, 503] width 113 height 12
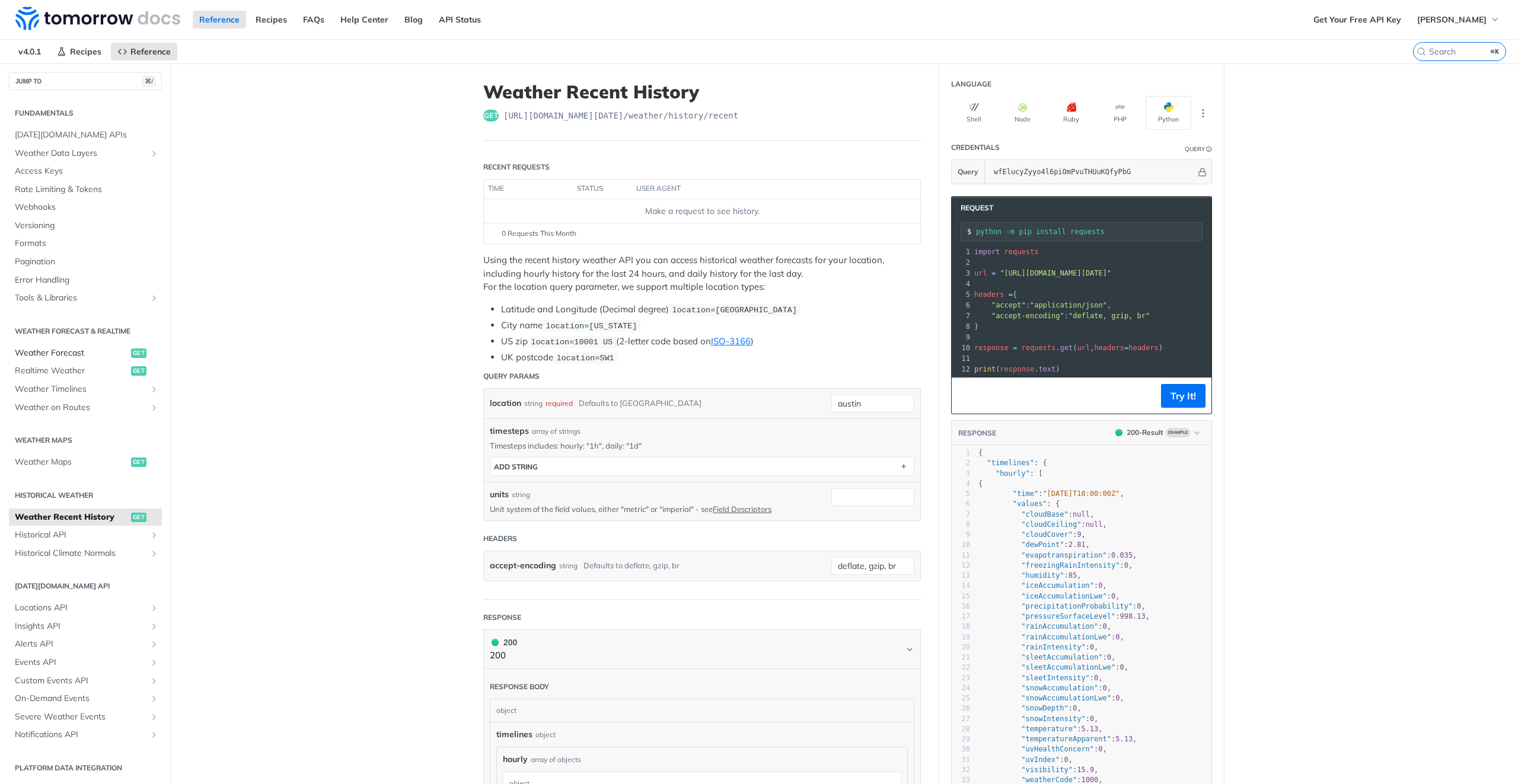
click at [99, 345] on link "Weather Forecast get" at bounding box center [85, 353] width 153 height 18
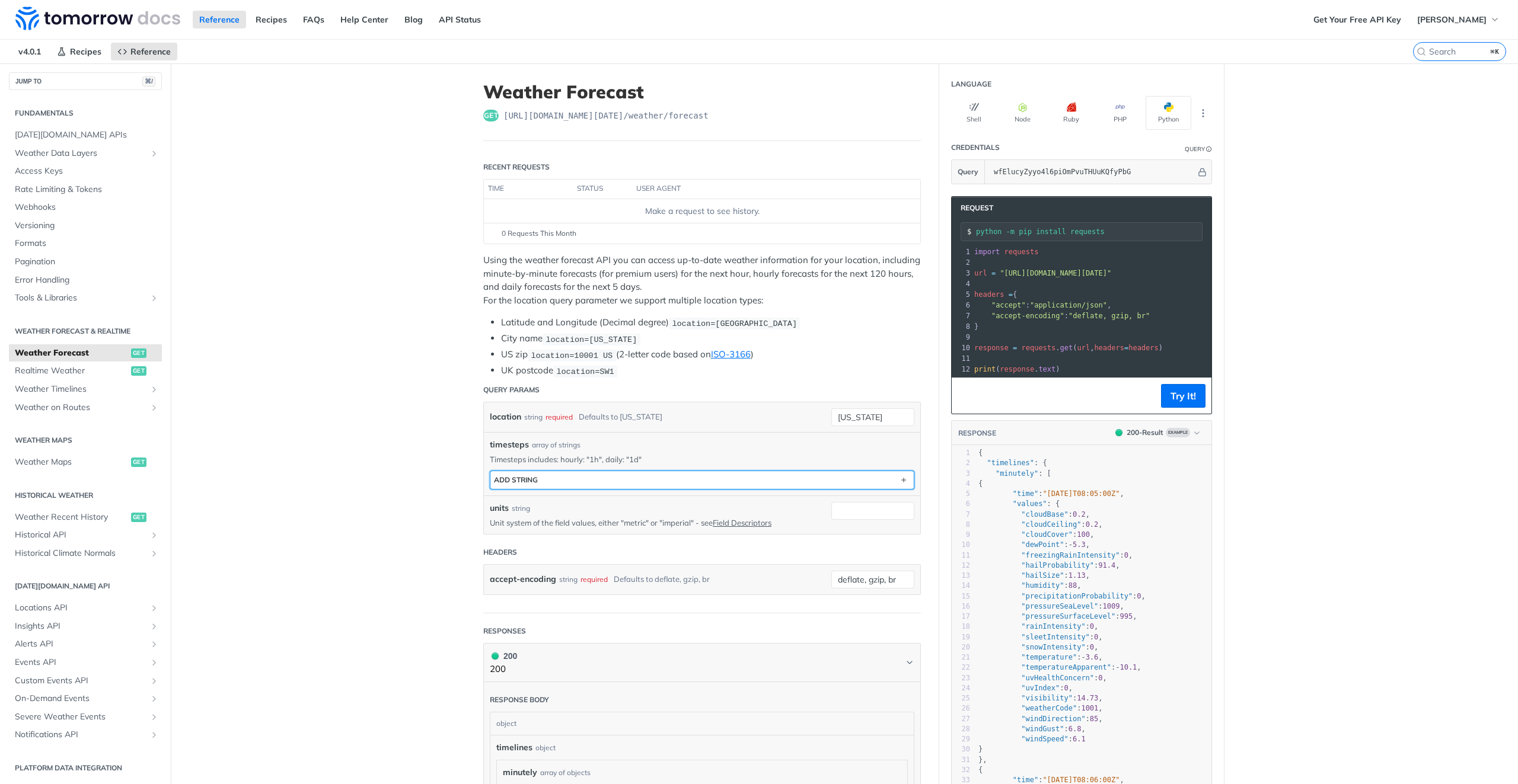
click at [669, 482] on button "ADD string" at bounding box center [702, 480] width 424 height 18
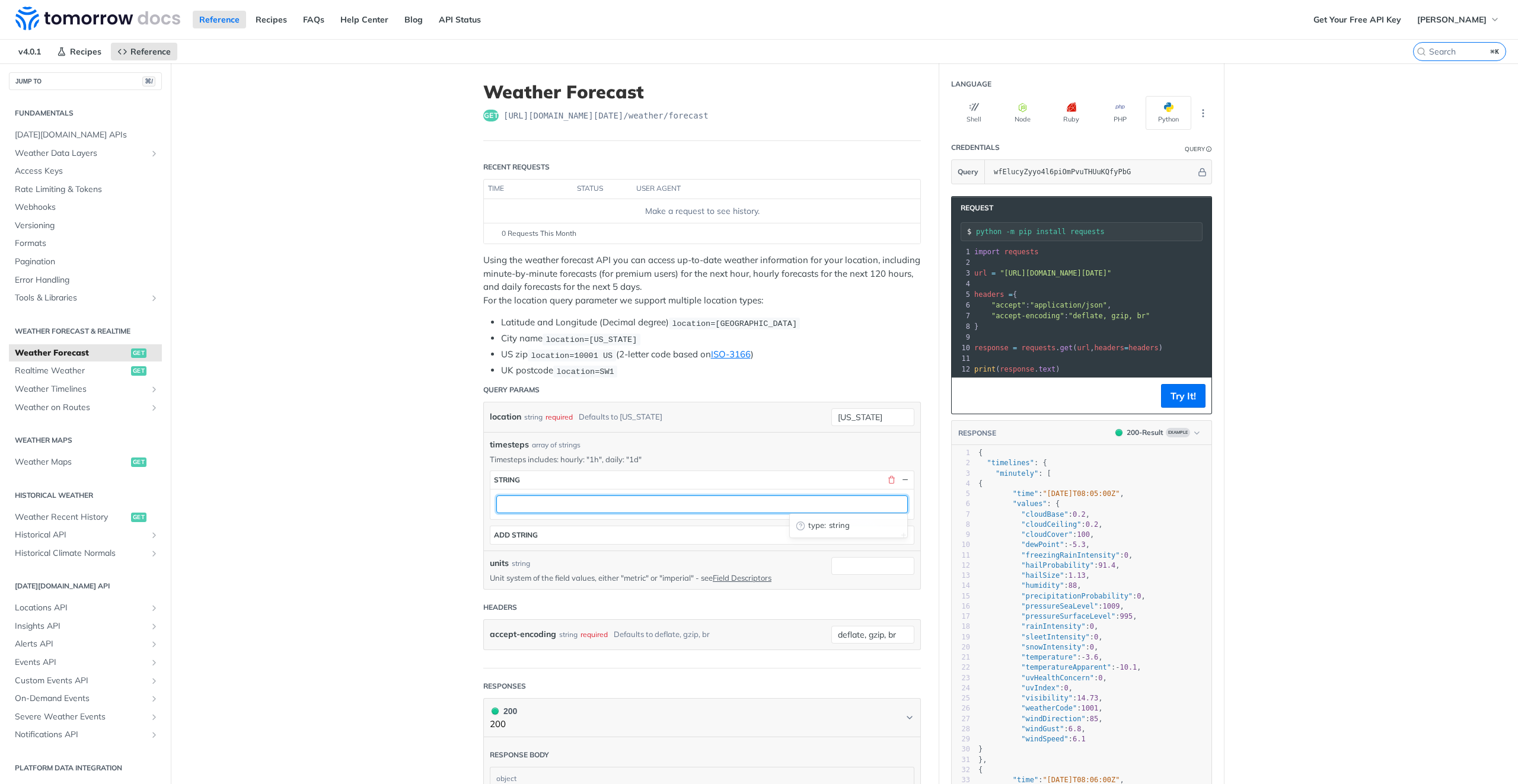
click at [609, 495] on input "text" at bounding box center [702, 504] width 411 height 18
type input "1m"
click at [862, 418] on input "[US_STATE]" at bounding box center [872, 417] width 83 height 18
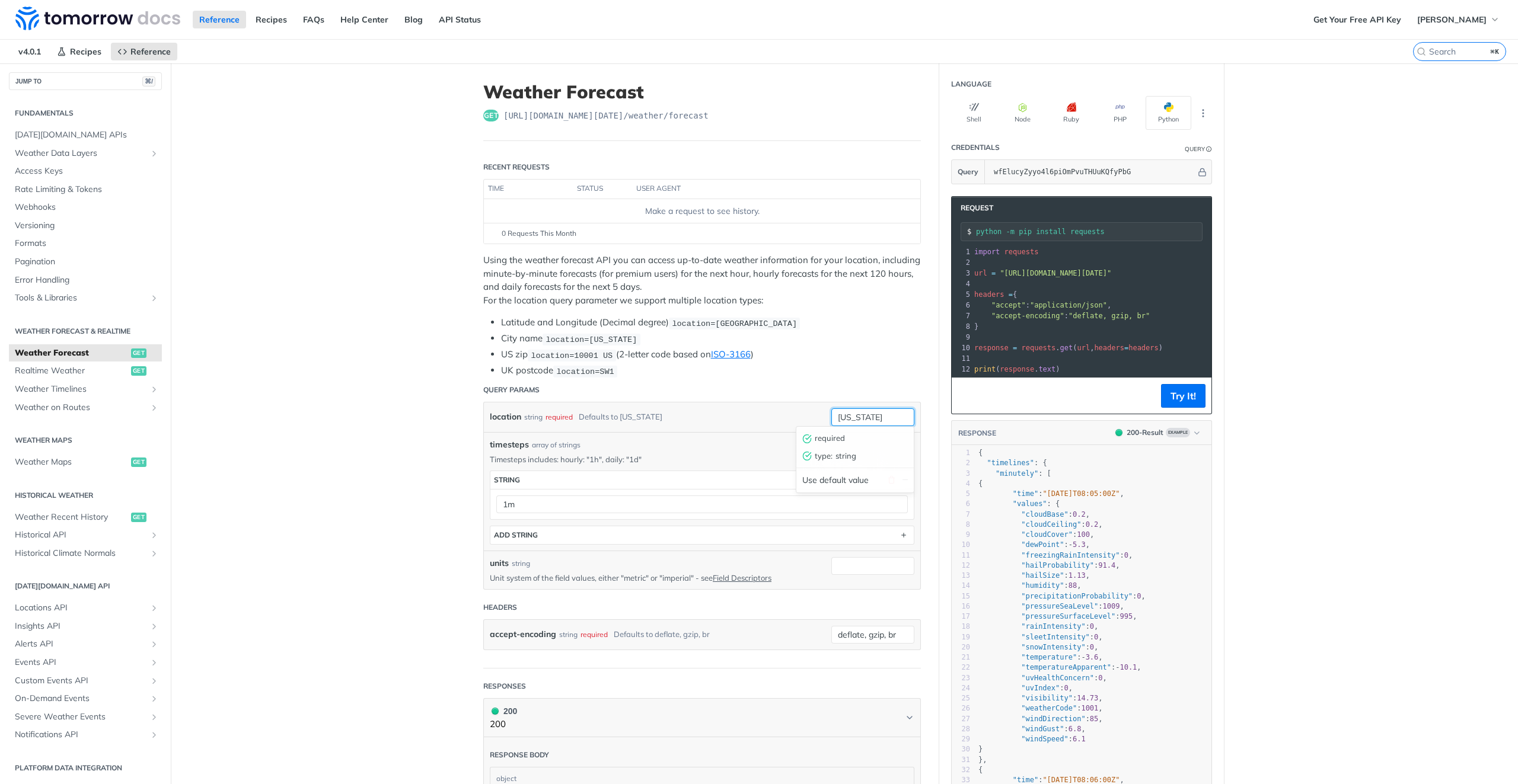
click at [862, 418] on input "[US_STATE]" at bounding box center [872, 417] width 83 height 18
paste input "47.6975,-122.0440"
type input "47.6975,-122.0440"
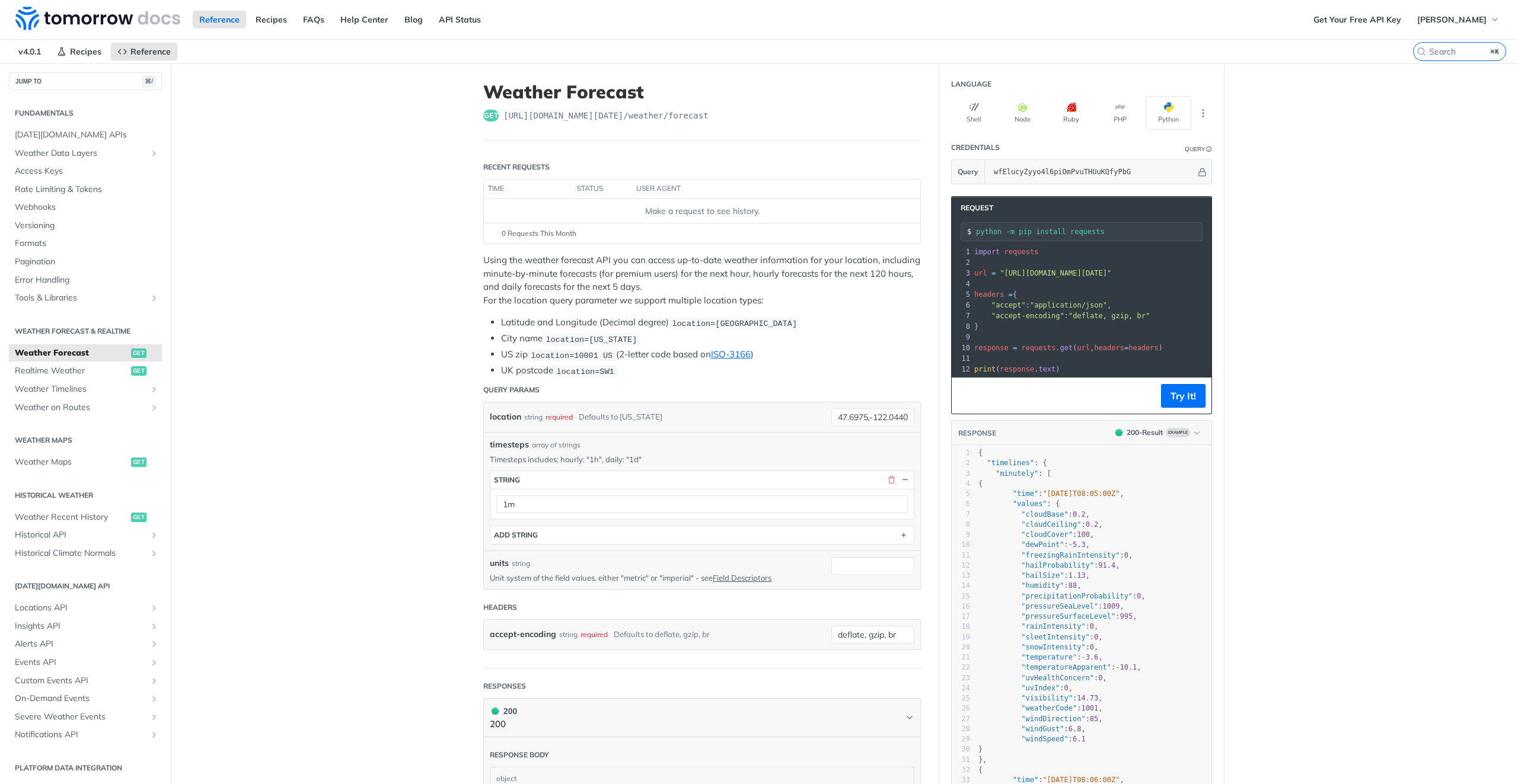
scroll to position [0, 0]
click at [1183, 408] on button "Try It!" at bounding box center [1183, 396] width 44 height 24
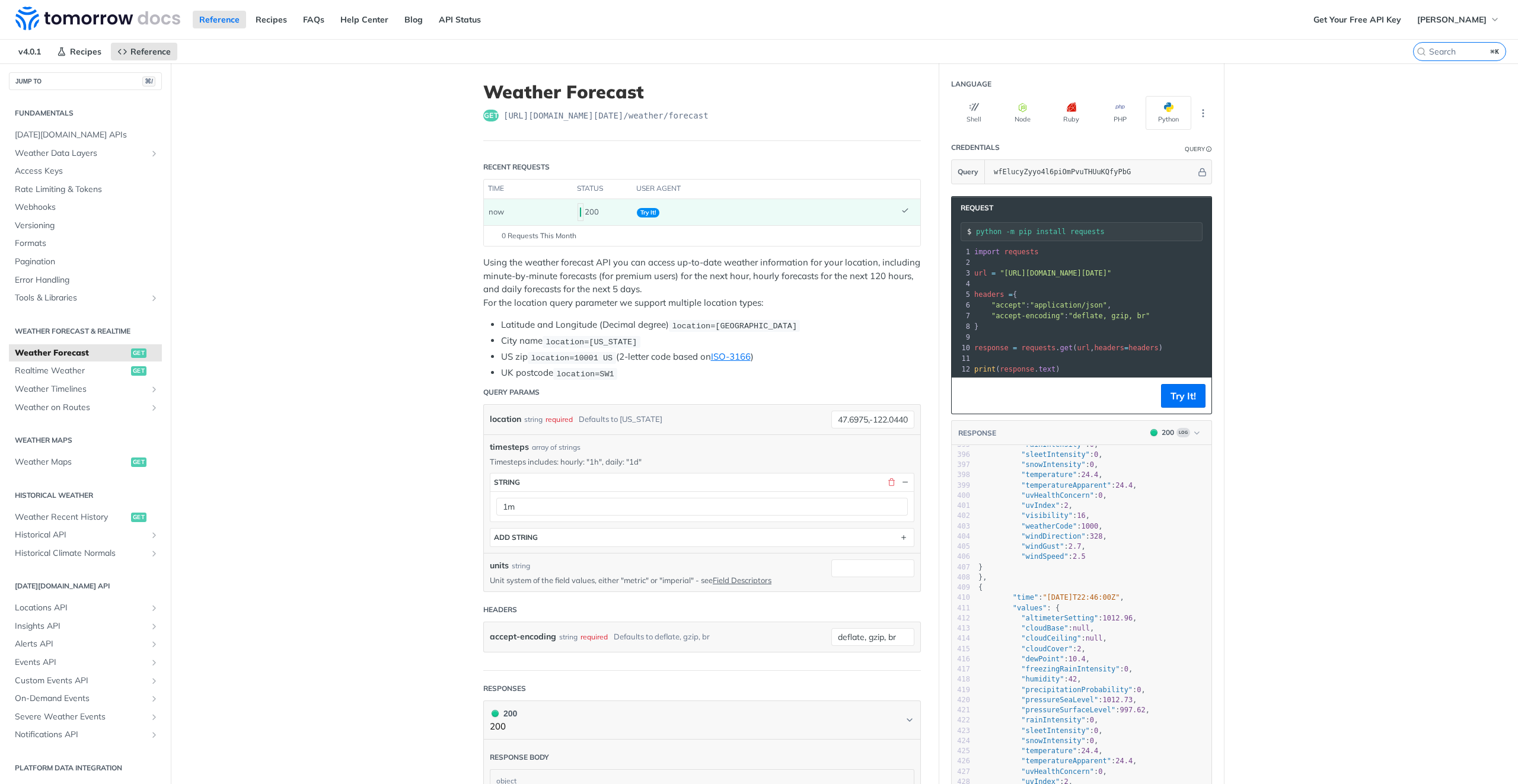
scroll to position [4478, 0]
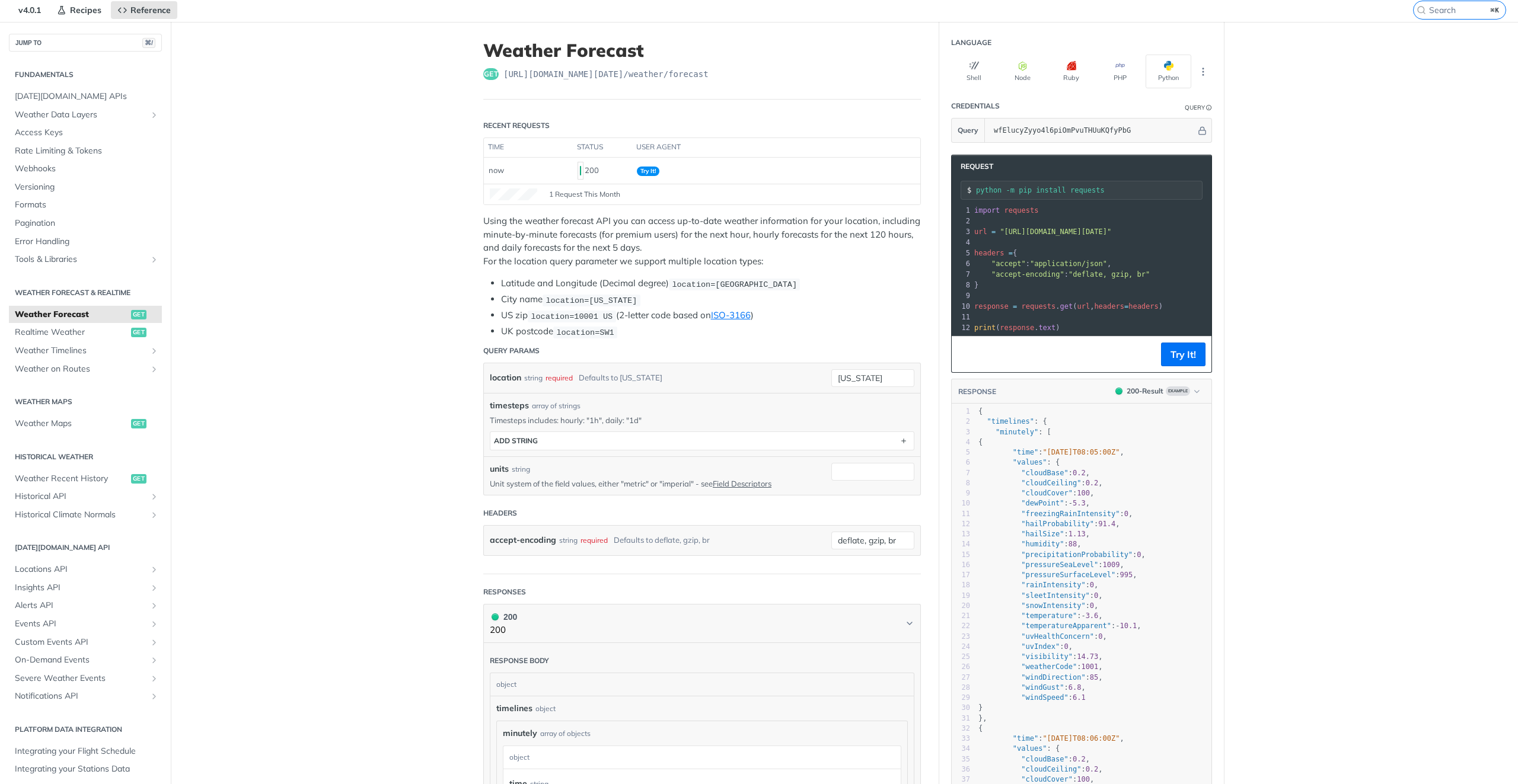
scroll to position [102, 0]
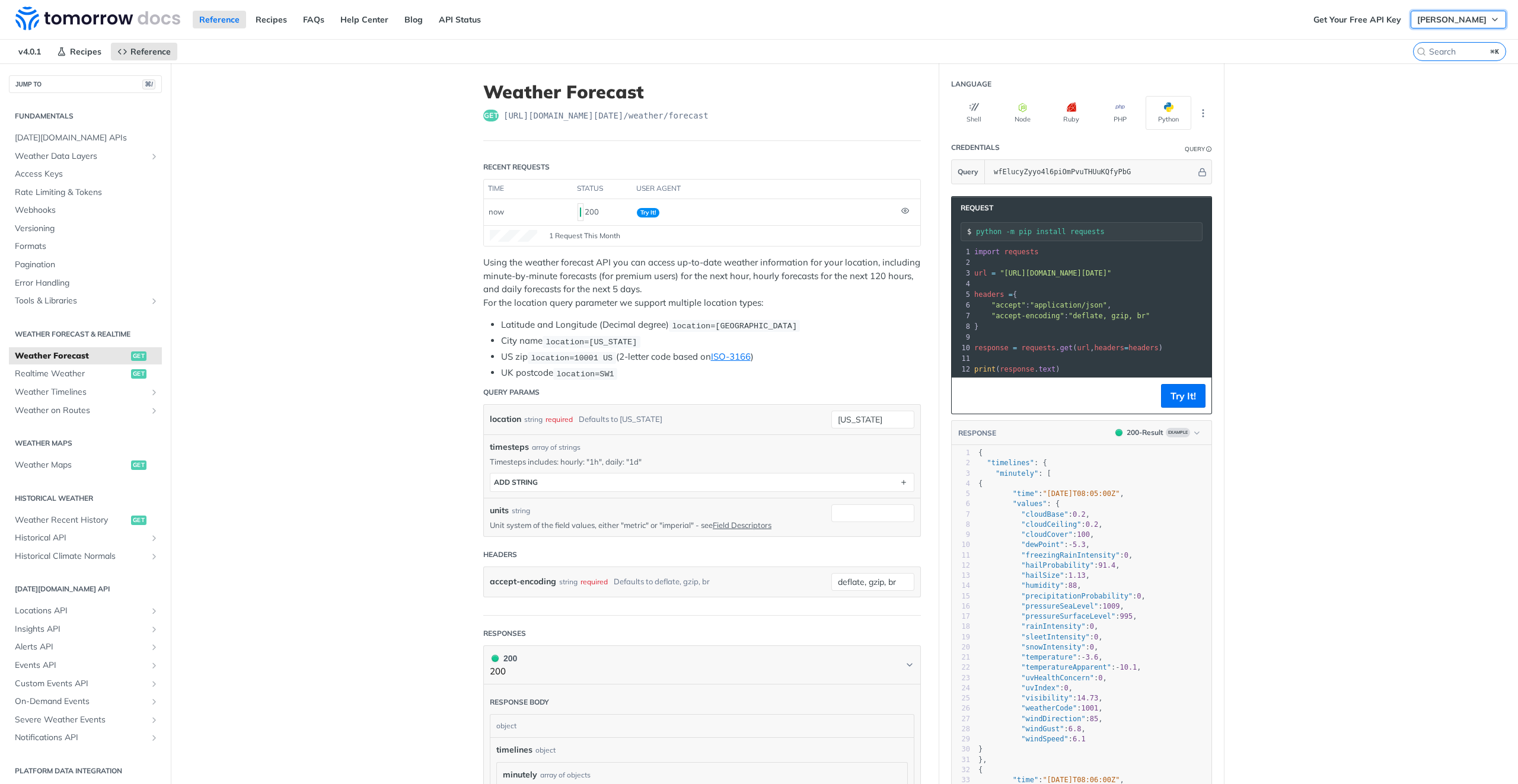
click at [1422, 18] on span "[PERSON_NAME]" at bounding box center [1451, 20] width 70 height 11
click at [1366, 16] on link "Get Your Free API Key" at bounding box center [1357, 19] width 101 height 18
